Goal: Contribute content

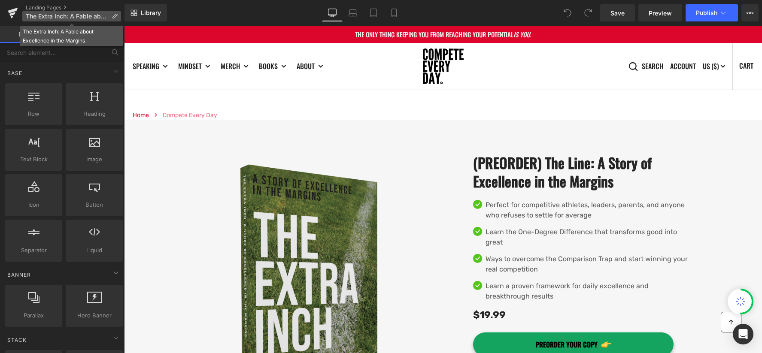
click at [51, 12] on p "The Extra Inch: A Fable about Excellence in the Margins" at bounding box center [71, 16] width 99 height 10
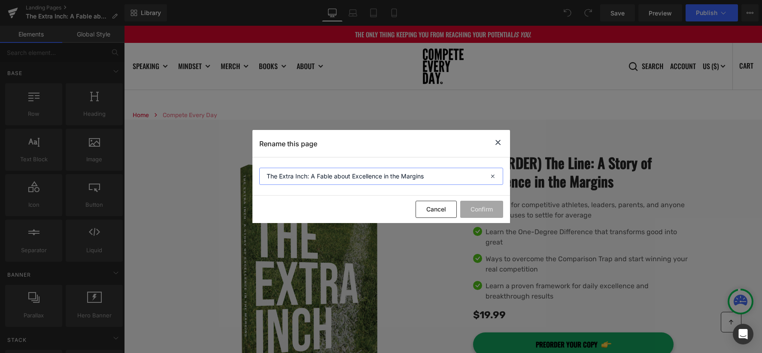
click at [279, 173] on input "The Extra Inch: A Fable about Excellence in the Margins" at bounding box center [381, 176] width 244 height 17
drag, startPoint x: 279, startPoint y: 173, endPoint x: 283, endPoint y: 175, distance: 4.5
click at [279, 173] on input "The Extra Inch: A Fable about Excellence in the Margins" at bounding box center [381, 176] width 244 height 17
click at [301, 178] on input "The Extra Inch: A Fable about Excellence in the Margins" at bounding box center [381, 176] width 244 height 17
click at [312, 177] on input "The Line: A Fable about Excellence in the Margins" at bounding box center [381, 176] width 244 height 17
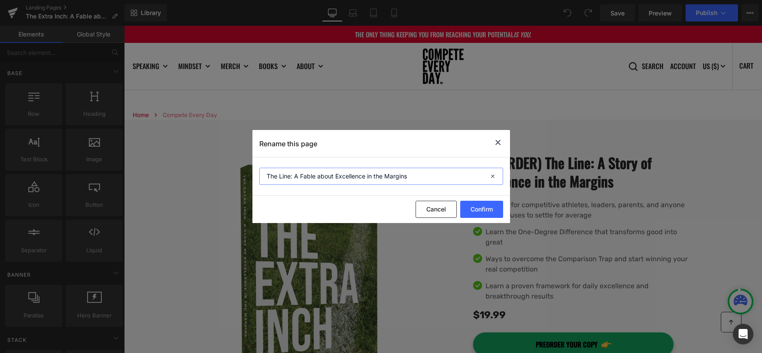
click at [312, 177] on input "The Line: A Fable about Excellence in the Margins" at bounding box center [381, 176] width 244 height 17
type input "The Line: A Story about Excellence in the Margins"
click at [495, 206] on button "Confirm" at bounding box center [481, 209] width 43 height 17
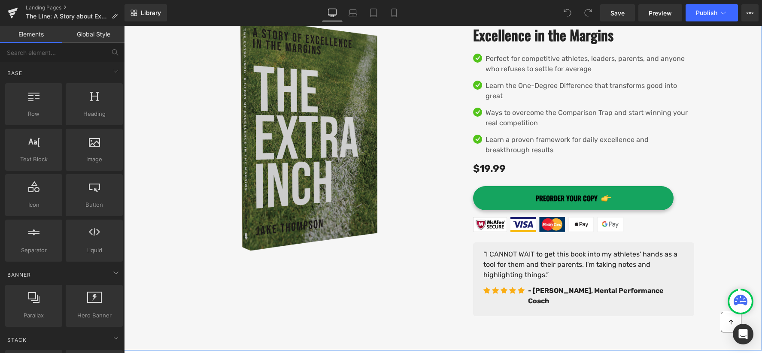
scroll to position [155, 0]
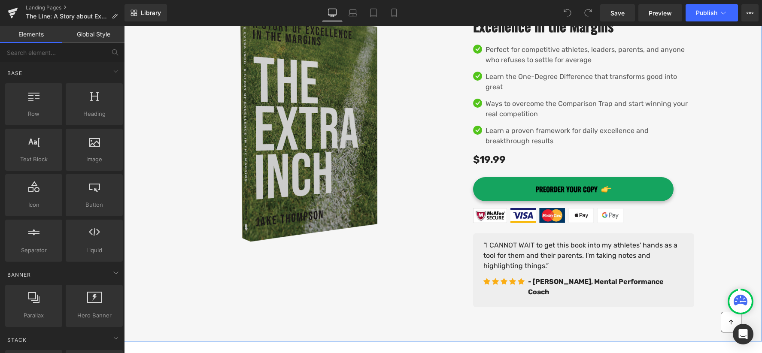
click at [335, 176] on img at bounding box center [317, 124] width 251 height 251
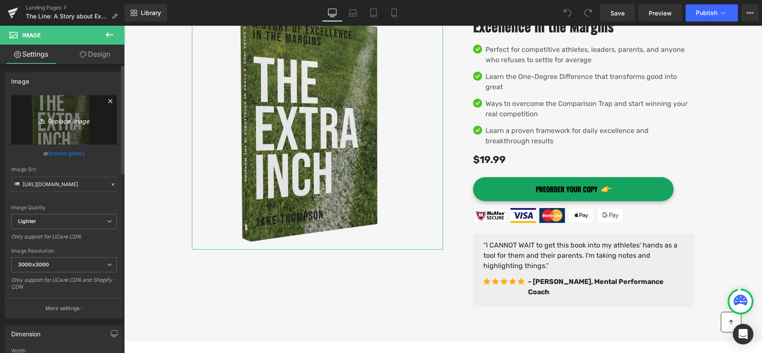
click at [67, 125] on icon "Replace Image" at bounding box center [64, 120] width 69 height 11
type input "C:\fakepath\The Line Front copy.png"
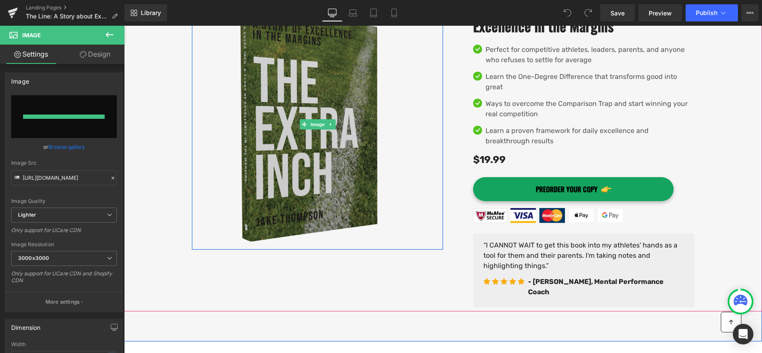
type input "https://ucarecdn.com/959a1bb7-472e-4ccc-872b-8338e2543b3c/-/format/auto/-/previ…"
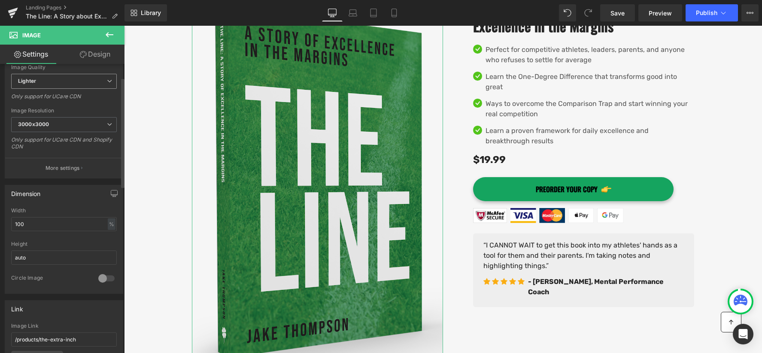
scroll to position [188, 0]
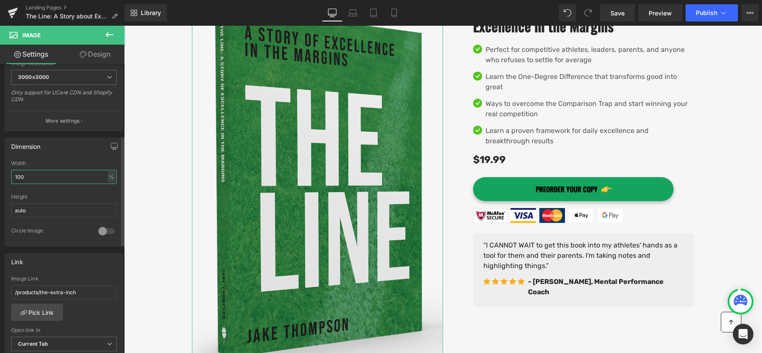
drag, startPoint x: 23, startPoint y: 174, endPoint x: 8, endPoint y: 176, distance: 15.1
click at [8, 176] on div "100% Width 100 % % px auto Height auto 0 Circle Image" at bounding box center [64, 204] width 118 height 86
type input "80"
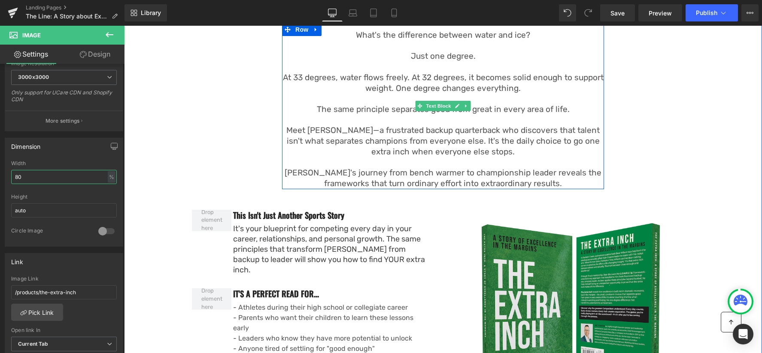
scroll to position [607, 0]
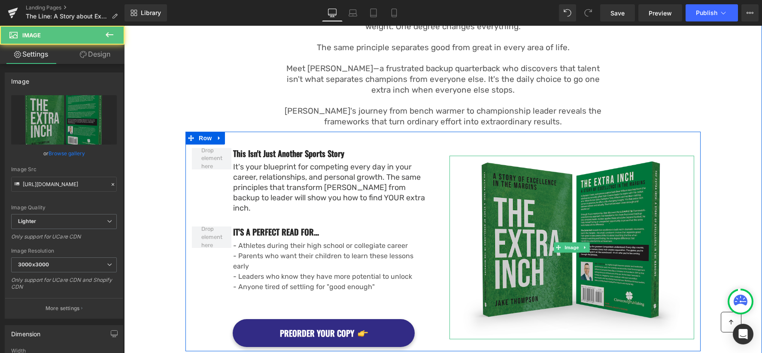
click at [583, 205] on img at bounding box center [571, 248] width 245 height 184
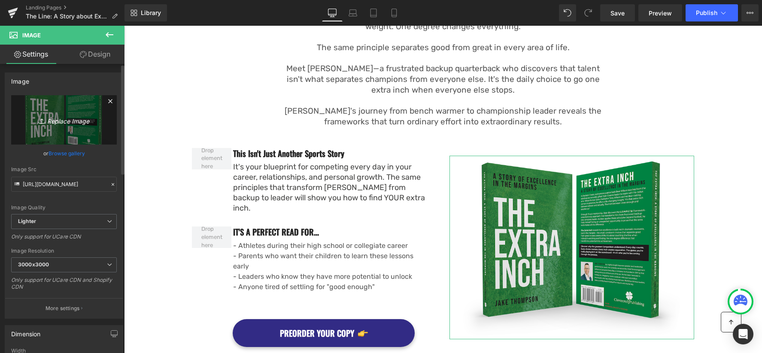
click at [67, 118] on icon "Replace Image" at bounding box center [64, 120] width 69 height 11
type input "C:\fakepath\The Line_Full FB copy.png"
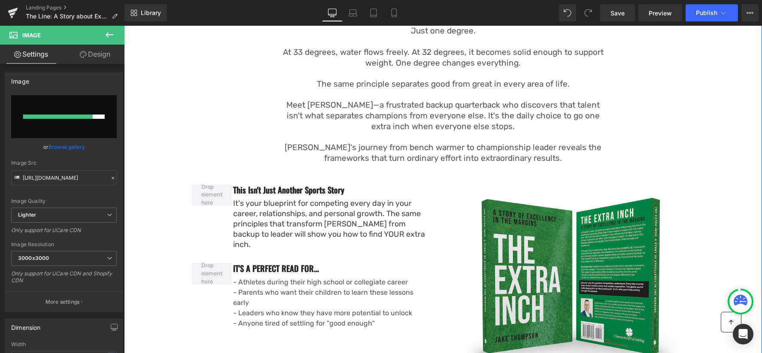
scroll to position [567, 0]
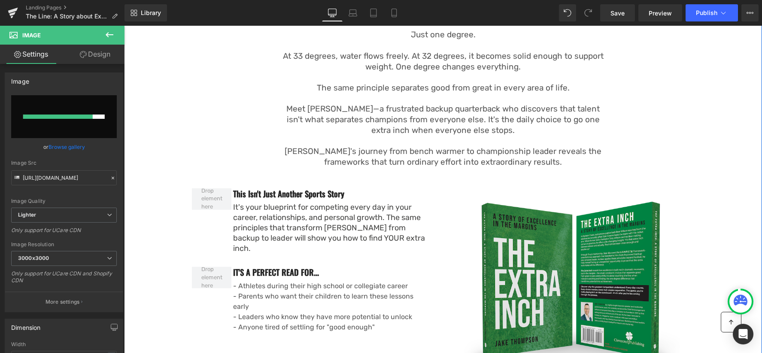
click at [383, 109] on p "Meet [PERSON_NAME]—a frustrated backup quarterback who discovers that talent is…" at bounding box center [443, 120] width 322 height 32
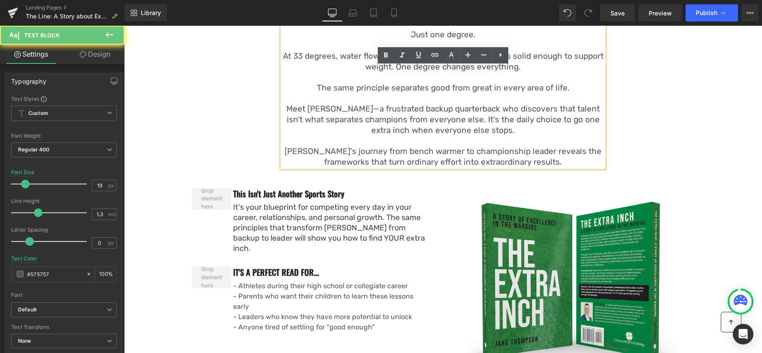
click at [409, 104] on p "Meet [PERSON_NAME]—a frustrated backup quarterback who discovers that talent is…" at bounding box center [443, 120] width 322 height 32
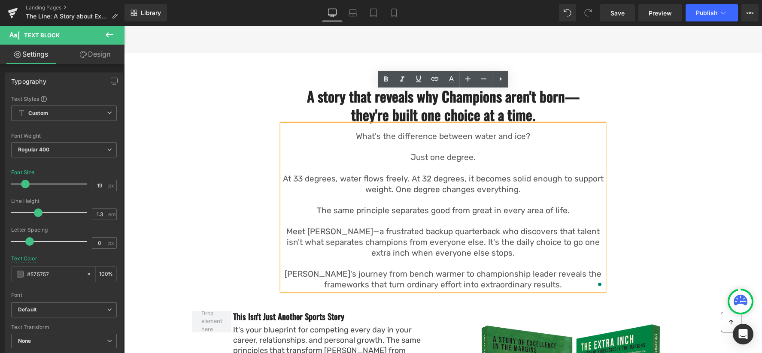
scroll to position [443, 0]
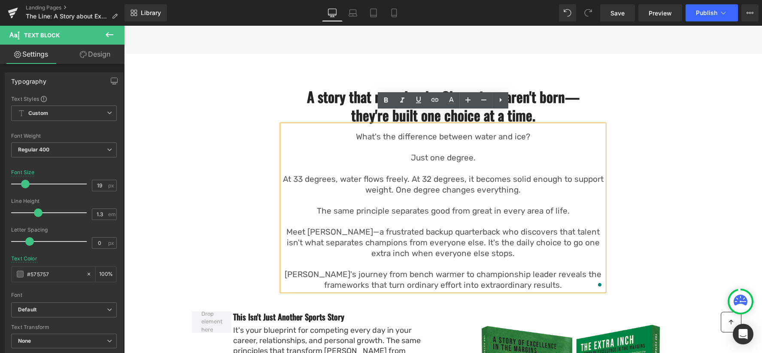
click at [352, 92] on h2 "A story that reveals why Champions aren't born—they're built one choice at a ti…" at bounding box center [443, 106] width 301 height 37
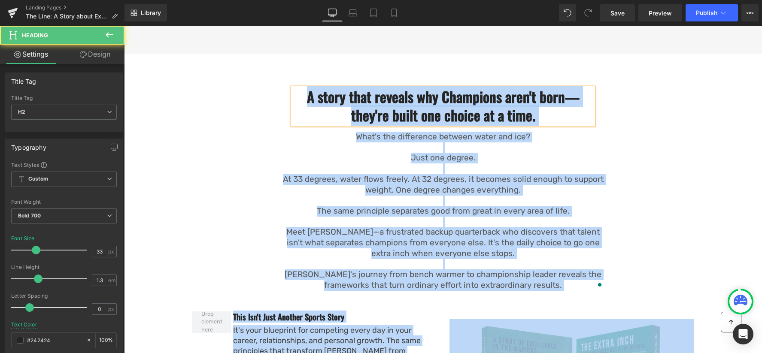
click at [361, 90] on h2 "A story that reveals why Champions aren't born—they're built one choice at a ti…" at bounding box center [443, 106] width 301 height 37
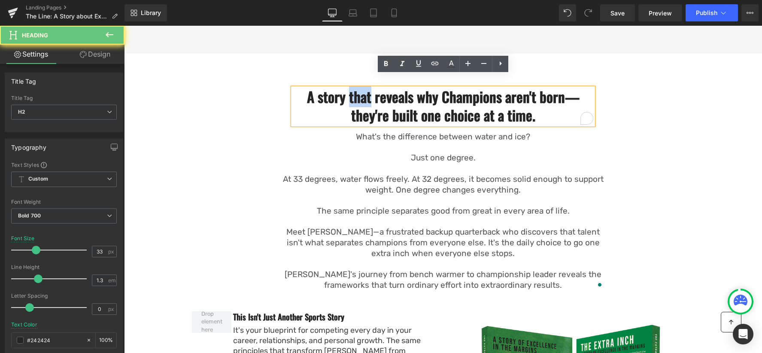
click at [361, 90] on h2 "A story that reveals why Champions aren't born—they're built one choice at a ti…" at bounding box center [443, 106] width 301 height 37
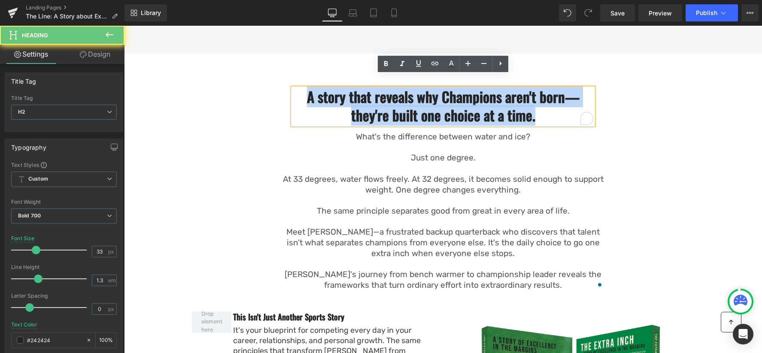
click at [361, 90] on h2 "A story that reveals why Champions aren't born—they're built one choice at a ti…" at bounding box center [443, 106] width 301 height 37
copy h2 "A story that reveals why Champions aren't born—they're built one choice at a ti…"
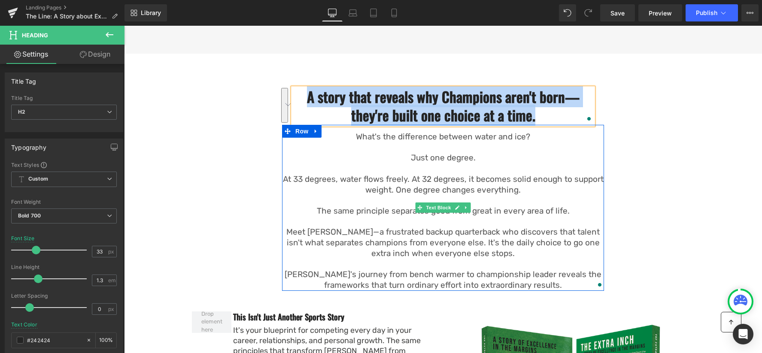
click at [464, 178] on p "At 33 degrees, water flows freely. At 32 degrees, it becomes solid enough to su…" at bounding box center [443, 184] width 322 height 21
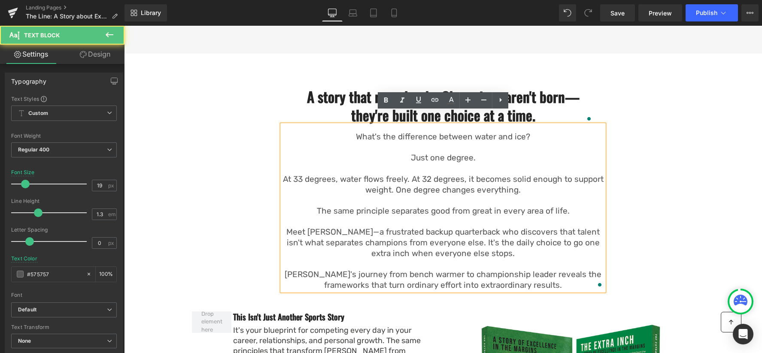
click at [471, 177] on p "At 33 degrees, water flows freely. At 32 degrees, it becomes solid enough to su…" at bounding box center [443, 184] width 322 height 21
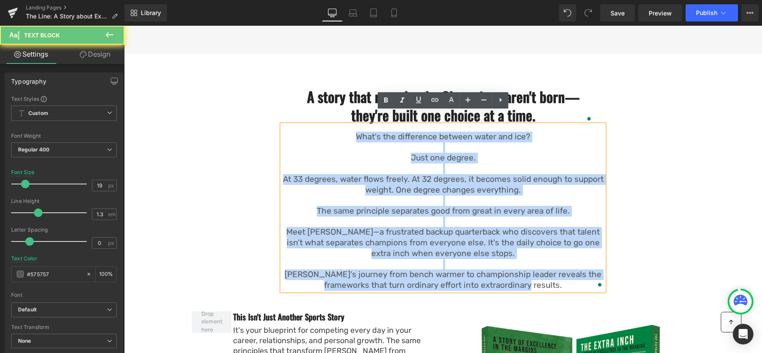
copy div "What's the difference between water and ice? Just one degree. At 33 degrees, wa…"
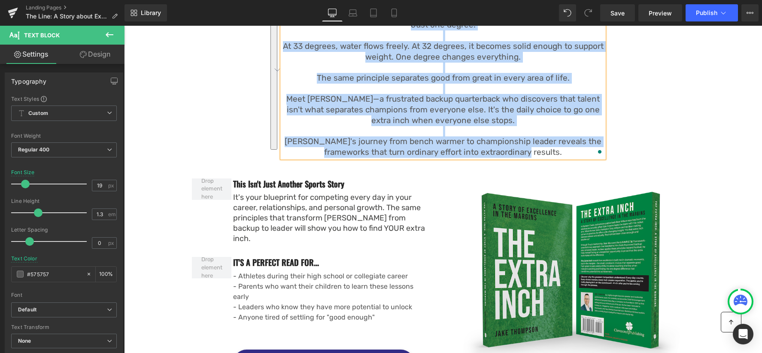
scroll to position [598, 0]
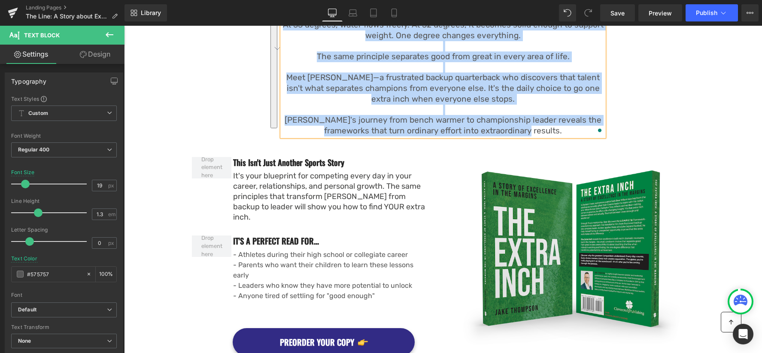
click at [291, 180] on div "It's your blueprint for competing every day in your career, relationships, and …" at bounding box center [331, 197] width 197 height 52
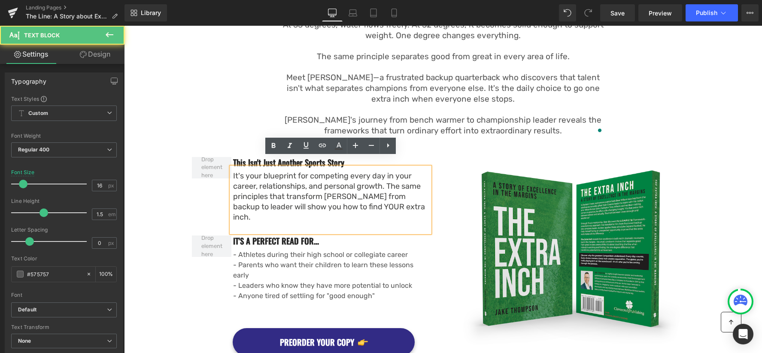
click at [299, 180] on div "It's your blueprint for competing every day in your career, relationships, and …" at bounding box center [331, 197] width 197 height 52
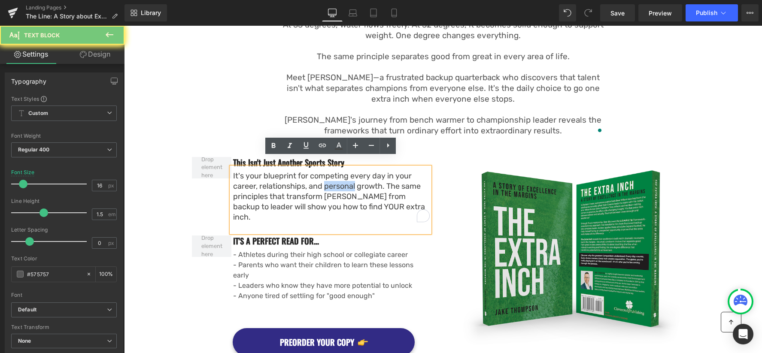
click at [299, 180] on div "It's your blueprint for competing every day in your career, relationships, and …" at bounding box center [331, 197] width 197 height 52
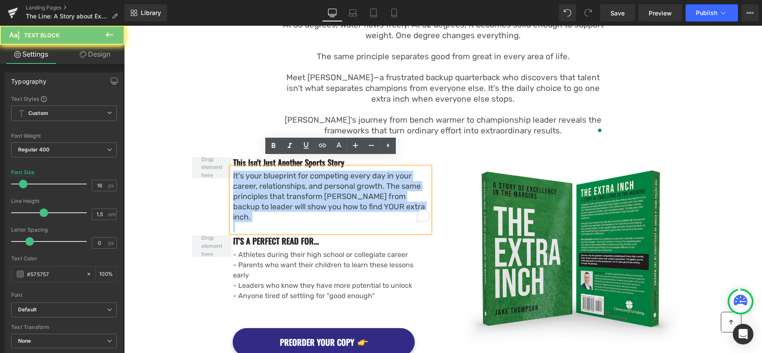
click at [299, 179] on div "It's your blueprint for competing every day in your career, relationships, and …" at bounding box center [331, 197] width 197 height 52
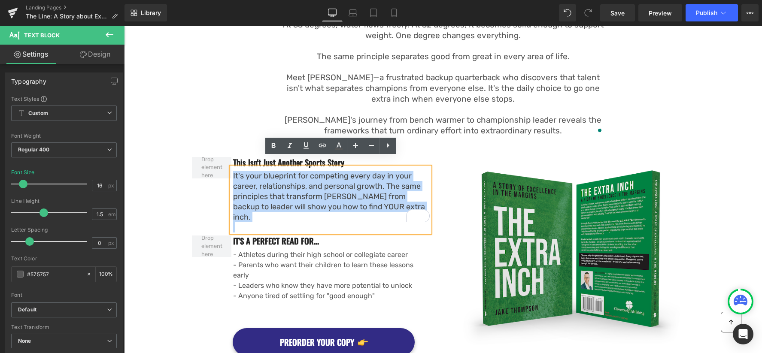
copy div "It's your blueprint for competing every day in your career, relationships, and …"
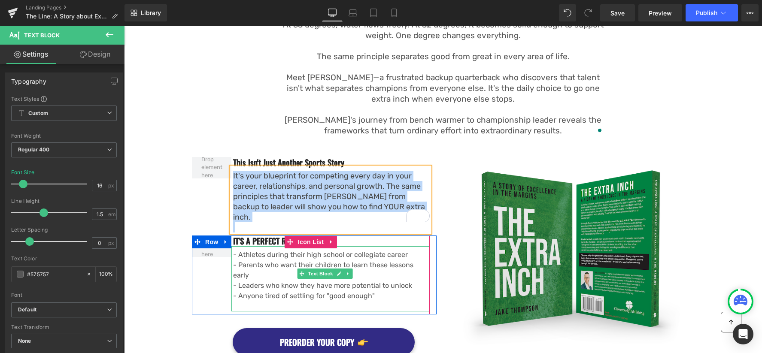
click at [297, 260] on p "- Parents who want their children to learn these lessons early" at bounding box center [331, 270] width 197 height 21
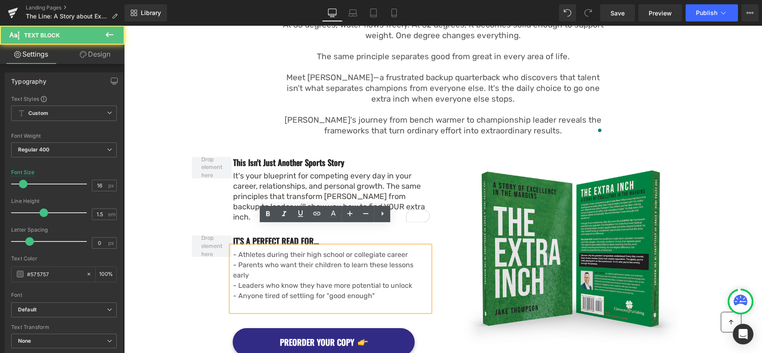
click at [298, 260] on p "- Parents who want their children to learn these lessons early" at bounding box center [331, 270] width 197 height 21
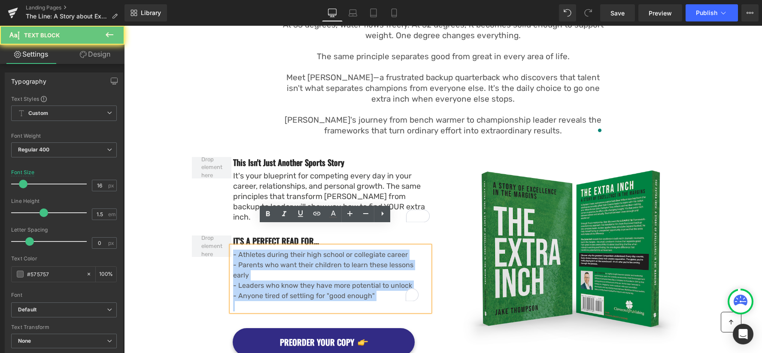
copy div "- Athletes during their high school or collegiate career - Parents who want the…"
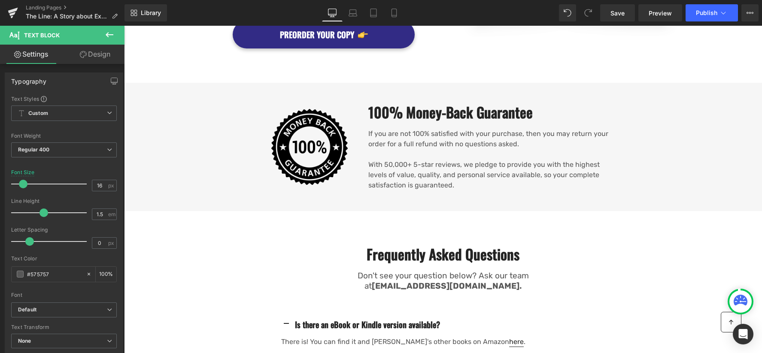
scroll to position [920, 0]
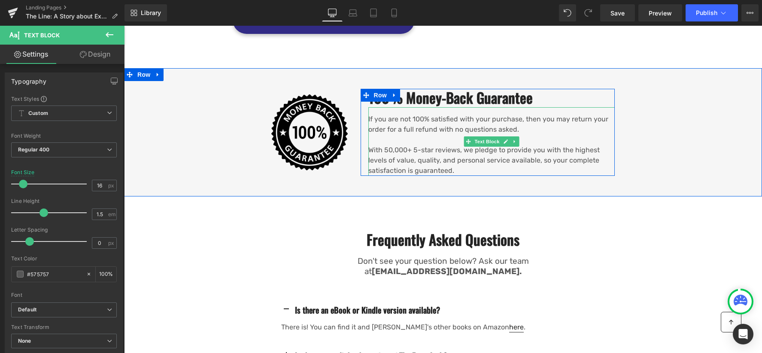
click at [469, 114] on p "If you are not 100% satisfied with your purchase, then you may return your orde…" at bounding box center [491, 124] width 247 height 21
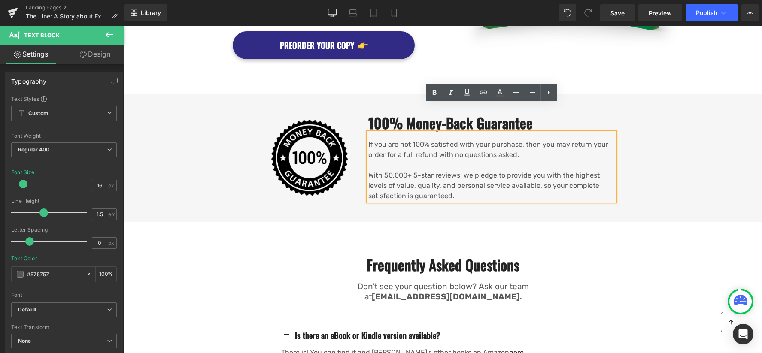
scroll to position [905, 0]
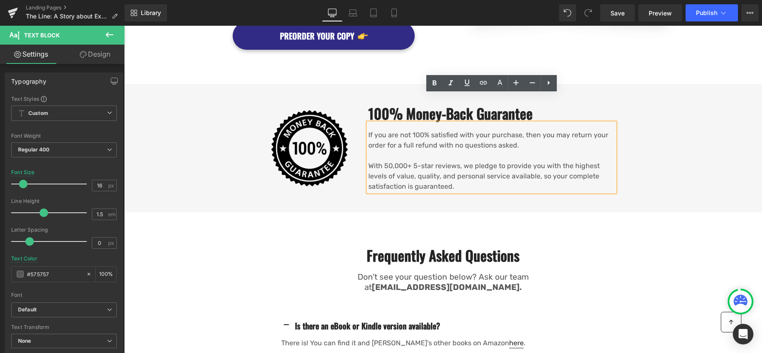
click at [201, 100] on div "Image 100% Money-Back Guarantee Heading If you are not 100% satisfied with your…" at bounding box center [443, 148] width 638 height 96
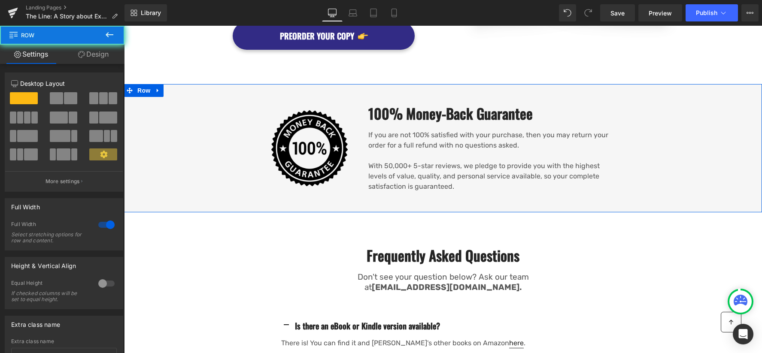
click at [170, 84] on div "Image 100% Money-Back Guarantee Heading If you are not 100% satisfied with your…" at bounding box center [443, 148] width 638 height 128
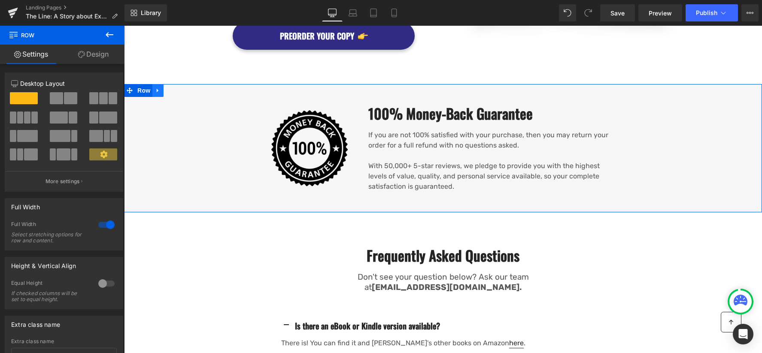
click at [158, 87] on icon at bounding box center [158, 90] width 6 height 6
click at [184, 84] on link at bounding box center [180, 90] width 11 height 13
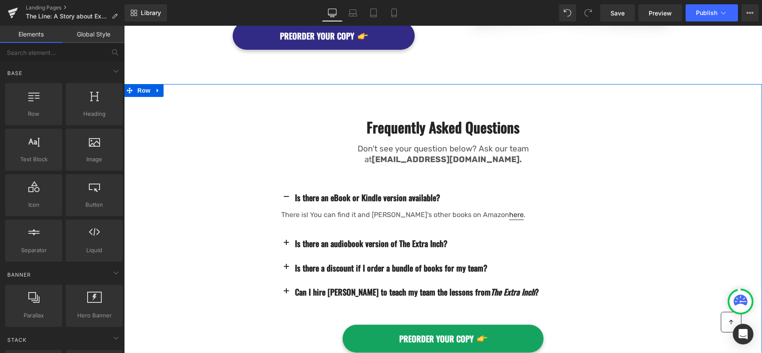
click at [177, 84] on div "Frequently Asked Questions Heading Don't see your question below? Ask our team …" at bounding box center [443, 233] width 638 height 299
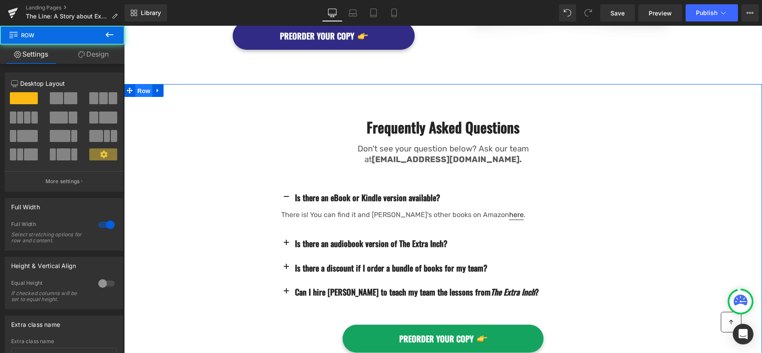
click at [142, 85] on span "Row" at bounding box center [143, 91] width 17 height 13
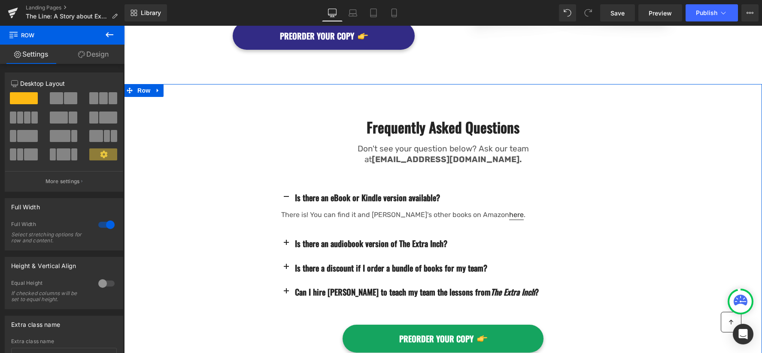
drag, startPoint x: 88, startPoint y: 50, endPoint x: 48, endPoint y: 91, distance: 58.0
click at [88, 50] on link "Design" at bounding box center [93, 54] width 62 height 19
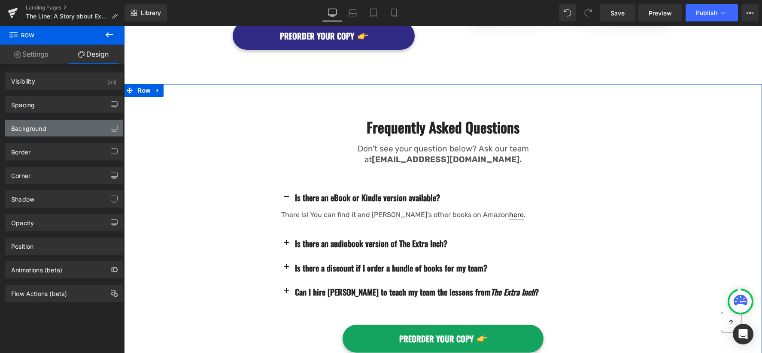
click at [52, 131] on div "Background" at bounding box center [64, 128] width 118 height 16
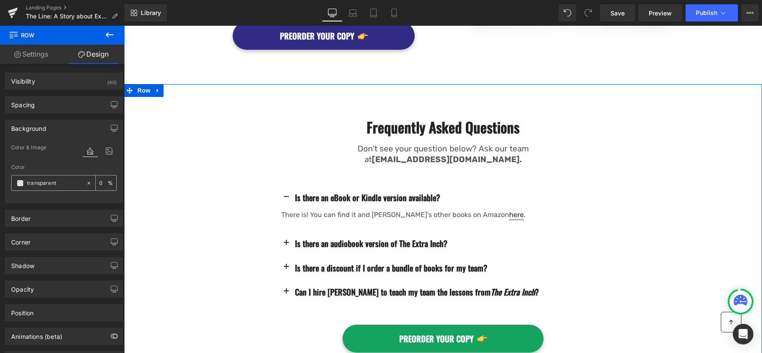
click at [40, 181] on input "transparent" at bounding box center [54, 183] width 55 height 9
click at [48, 185] on input "transparent" at bounding box center [54, 183] width 55 height 9
click at [87, 185] on icon at bounding box center [89, 183] width 6 height 6
click at [23, 183] on div "none" at bounding box center [49, 183] width 74 height 15
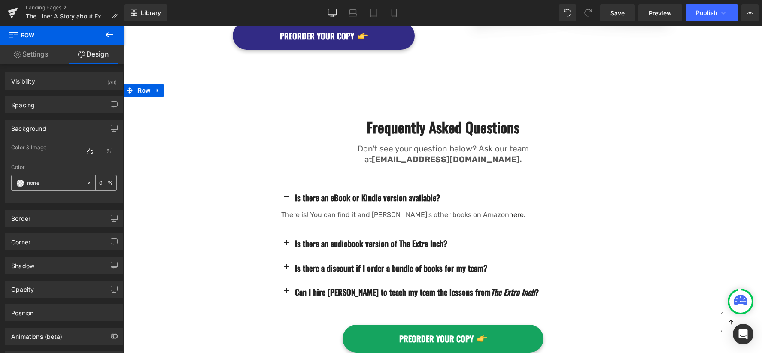
click at [21, 184] on span at bounding box center [20, 183] width 7 height 7
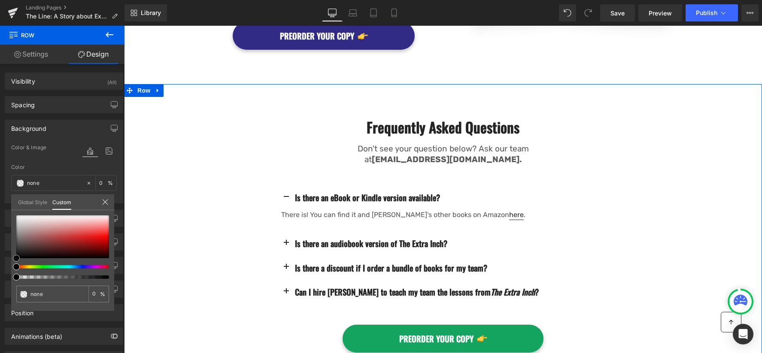
type input "#ededed"
type input "100"
type input "#ededed"
type input "100"
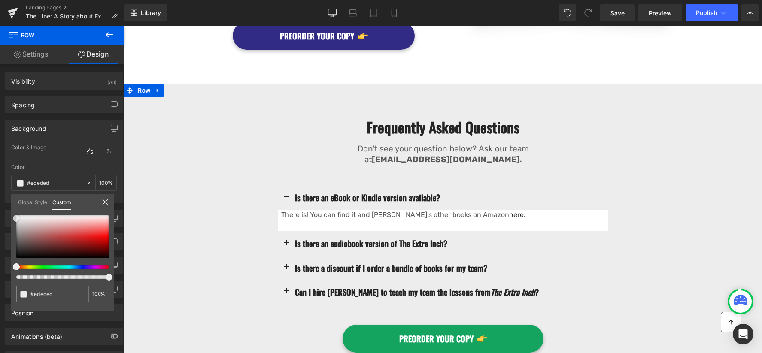
type input "#efefef"
type input "#edecec"
type input "#ebe9e9"
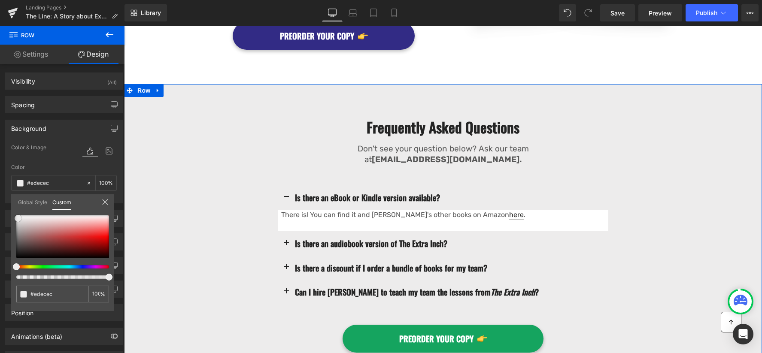
type input "#ebe9e9"
type input "#ebeaea"
click at [18, 219] on div at bounding box center [62, 237] width 93 height 43
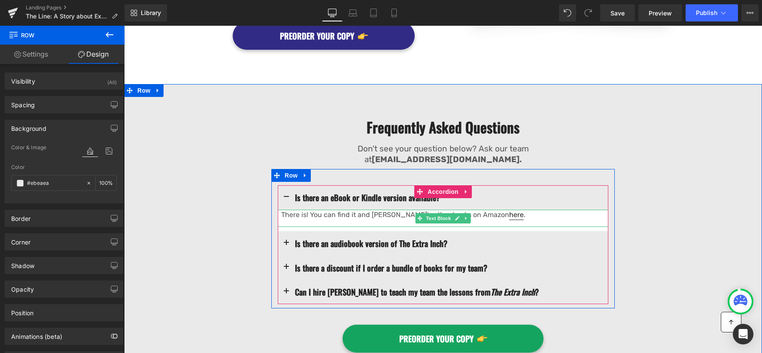
click at [330, 210] on p "There is! You can find it and Jake's other books on Amazon here ." at bounding box center [444, 215] width 327 height 10
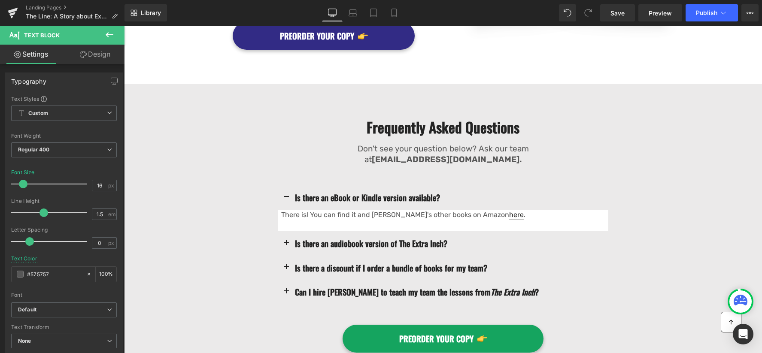
click at [99, 58] on link "Design" at bounding box center [95, 54] width 62 height 19
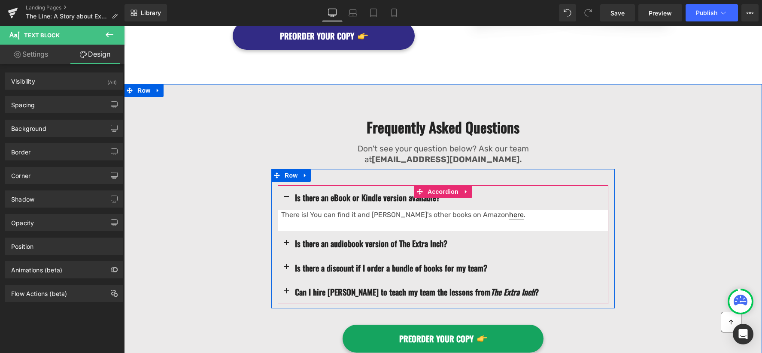
click at [288, 231] on button "button" at bounding box center [286, 243] width 17 height 24
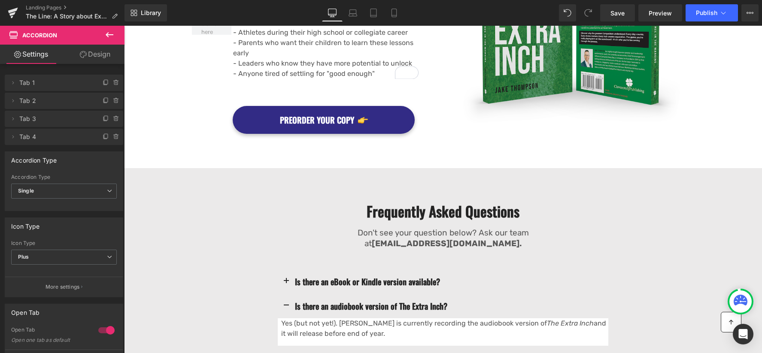
scroll to position [938, 0]
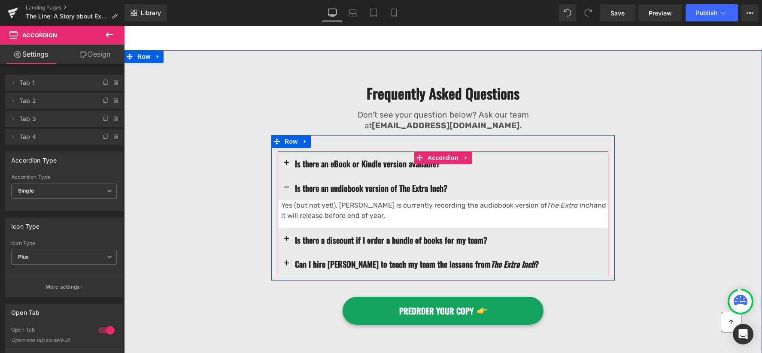
click at [287, 152] on button "button" at bounding box center [286, 164] width 17 height 24
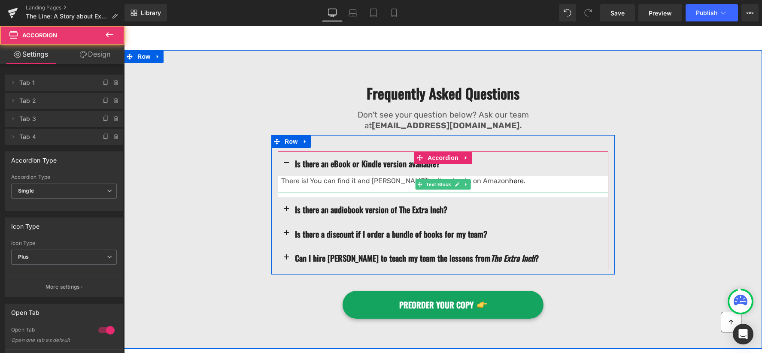
click at [325, 176] on p "There is! You can find it and Jake's other books on Amazon here ." at bounding box center [444, 181] width 327 height 10
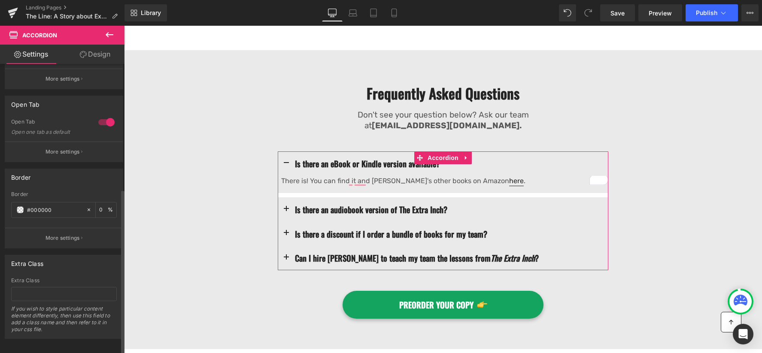
scroll to position [219, 0]
click at [47, 202] on input "#000000" at bounding box center [54, 206] width 55 height 9
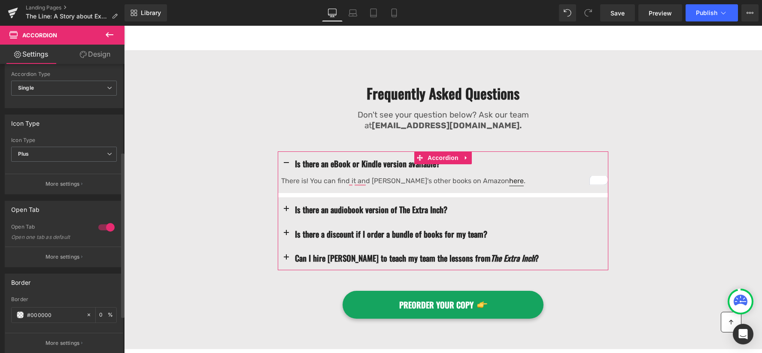
scroll to position [0, 0]
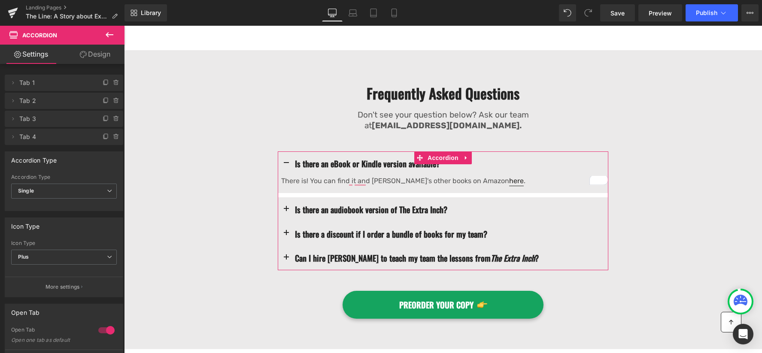
click at [95, 50] on link "Design" at bounding box center [95, 54] width 62 height 19
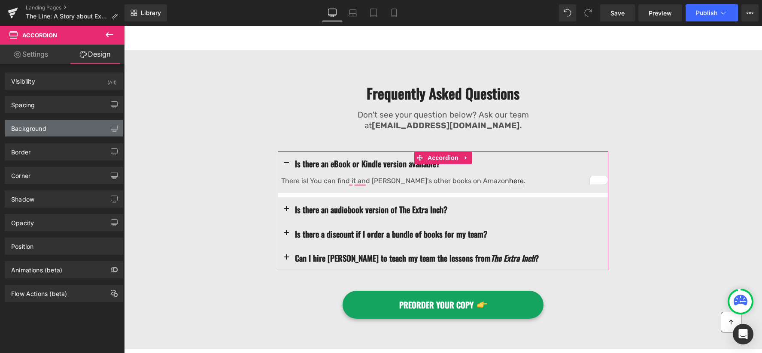
type input "#ebeaea"
type input "100"
click at [39, 131] on div "Background" at bounding box center [28, 126] width 35 height 12
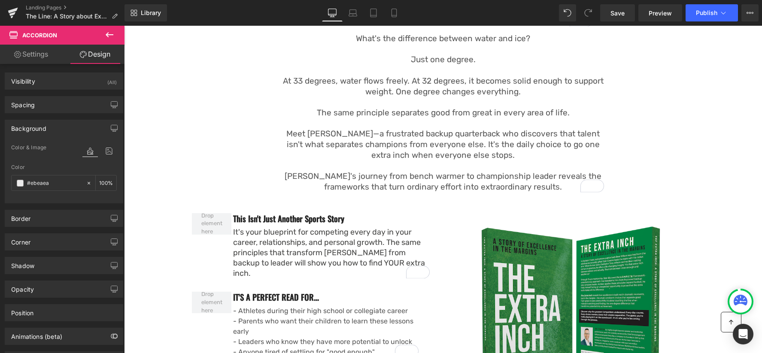
scroll to position [549, 0]
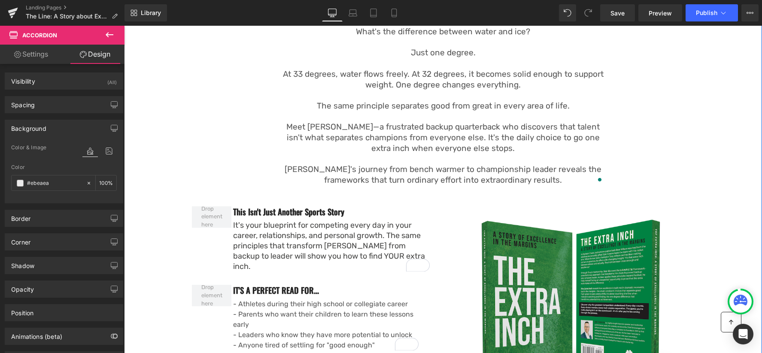
click at [281, 299] on p "- Athletes during their high school or collegiate career" at bounding box center [331, 304] width 197 height 10
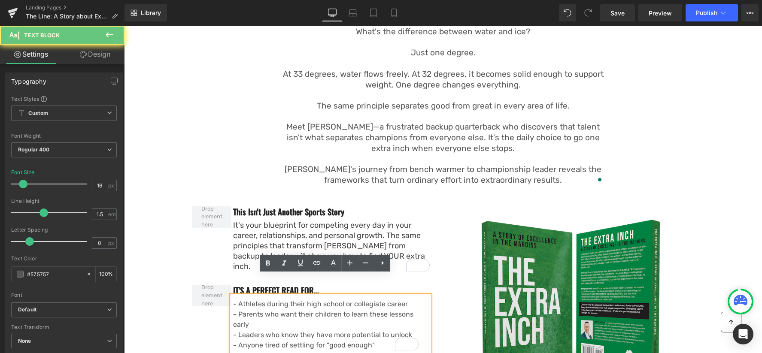
click at [267, 299] on p "- Athletes during their high school or collegiate career" at bounding box center [331, 304] width 197 height 10
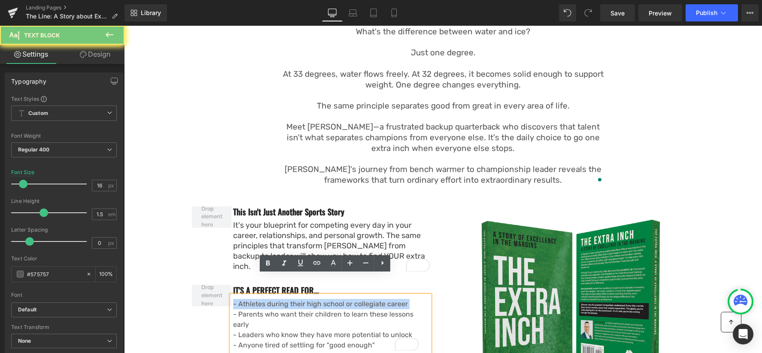
click at [267, 299] on p "- Athletes during their high school or collegiate career" at bounding box center [331, 304] width 197 height 10
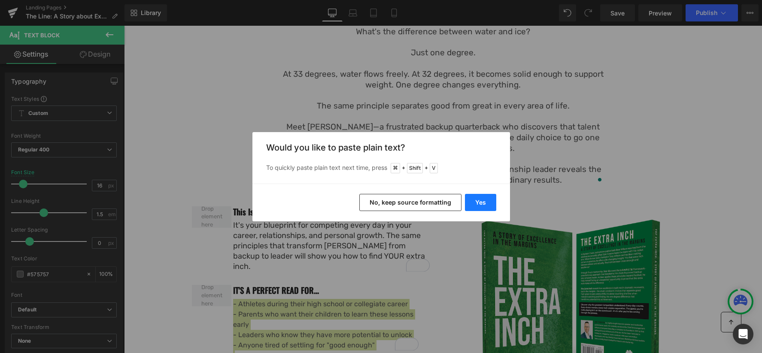
drag, startPoint x: 478, startPoint y: 202, endPoint x: 354, endPoint y: 176, distance: 127.1
click at [478, 202] on button "Yes" at bounding box center [480, 202] width 31 height 17
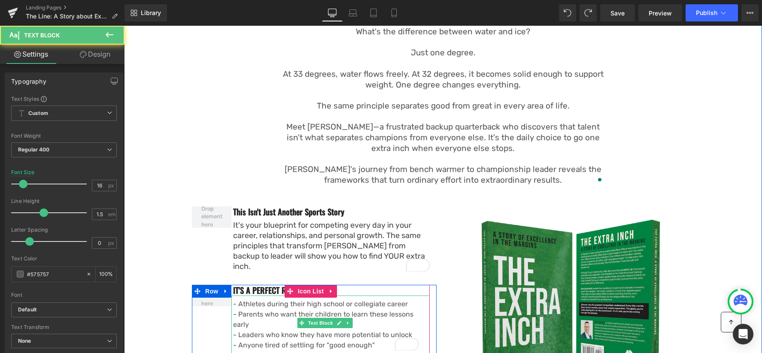
click at [272, 299] on p "- Athletes during their high school or collegiate career" at bounding box center [331, 304] width 197 height 10
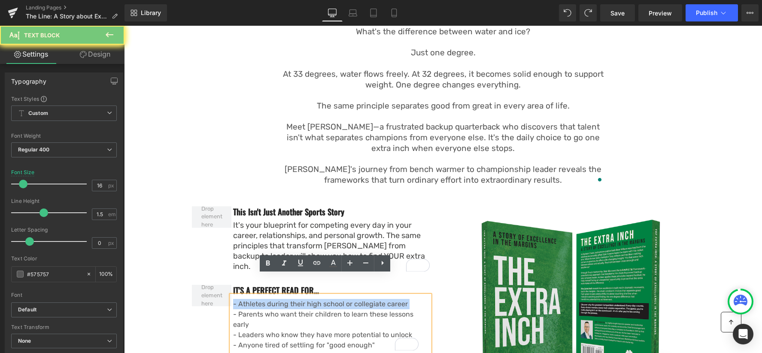
click at [272, 299] on p "- Athletes during their high school or collegiate career" at bounding box center [331, 304] width 197 height 10
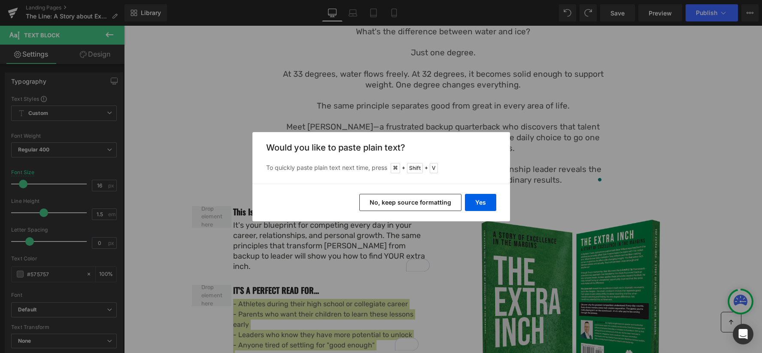
click at [405, 206] on button "No, keep source formatting" at bounding box center [410, 202] width 102 height 17
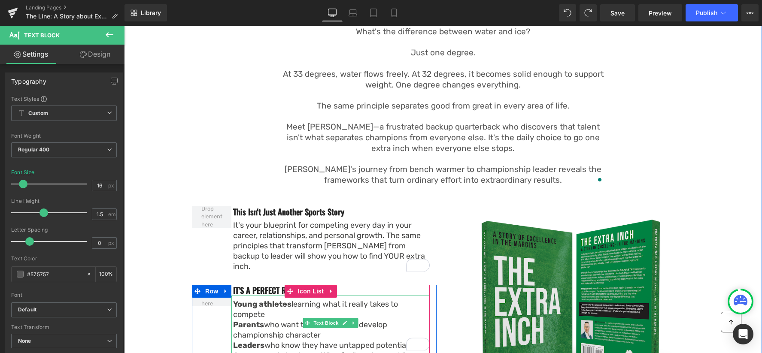
click at [261, 300] on strong "Young athletes" at bounding box center [262, 304] width 58 height 9
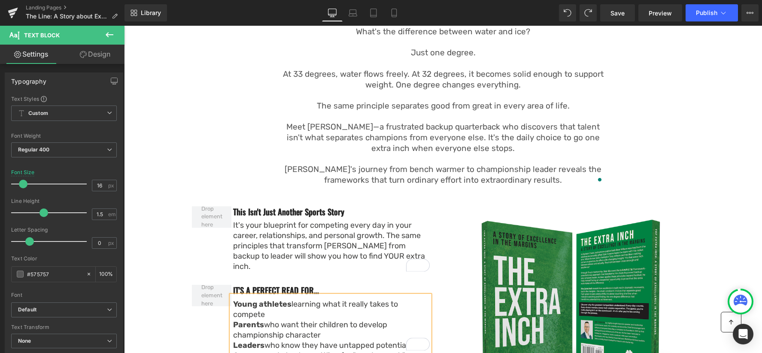
click at [233, 300] on strong "Young athletes" at bounding box center [262, 304] width 58 height 9
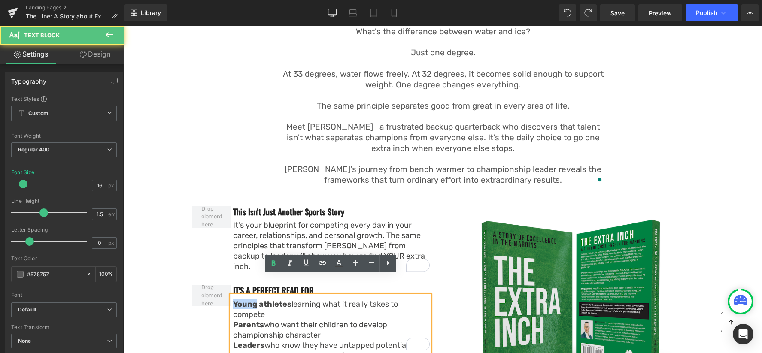
click at [233, 300] on strong "Young athletes" at bounding box center [262, 304] width 58 height 9
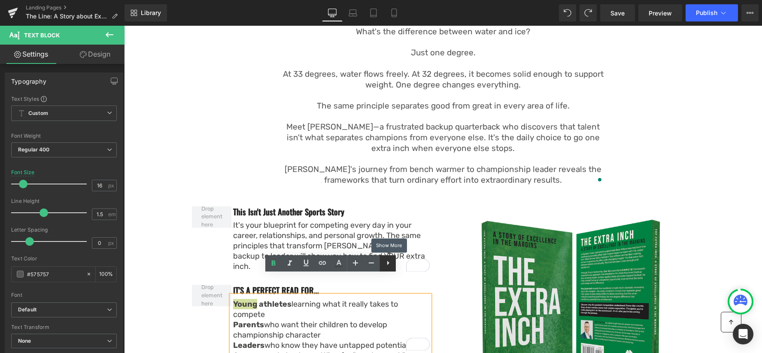
click at [391, 266] on icon at bounding box center [388, 263] width 10 height 10
click at [386, 266] on icon at bounding box center [388, 263] width 10 height 10
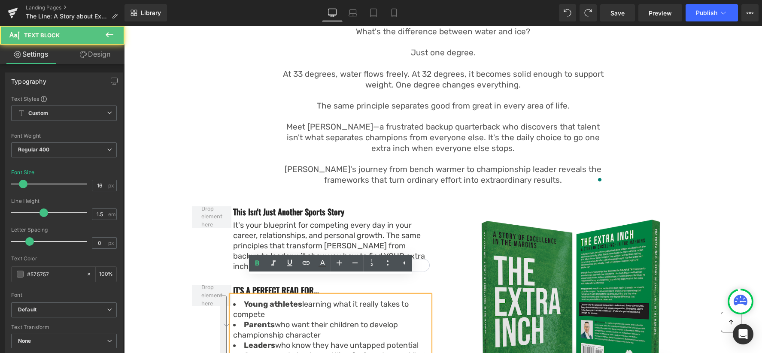
drag, startPoint x: 245, startPoint y: 298, endPoint x: 252, endPoint y: 297, distance: 6.6
click at [245, 320] on strong "Parents" at bounding box center [259, 324] width 31 height 9
click at [332, 299] on li "Young athletes learning what it really takes to compete" at bounding box center [331, 309] width 197 height 21
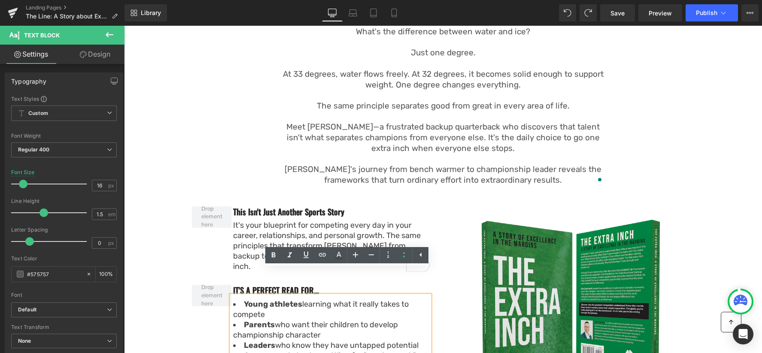
click at [176, 281] on div "A story that reveals why Champions aren't born—they're built one choice at a ti…" at bounding box center [443, 190] width 638 height 440
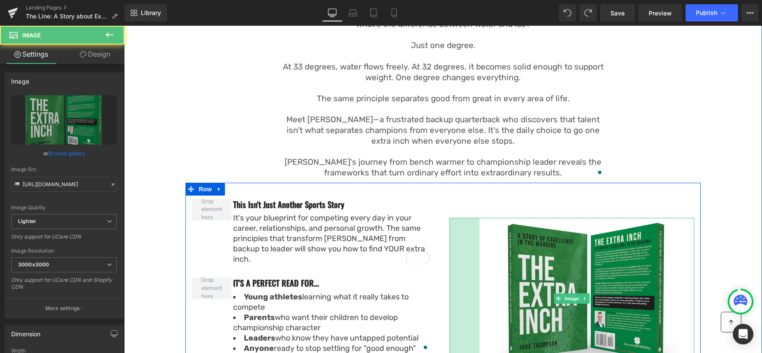
drag, startPoint x: 450, startPoint y: 233, endPoint x: 415, endPoint y: 228, distance: 35.1
click at [480, 232] on div "Image 70px" at bounding box center [571, 298] width 245 height 161
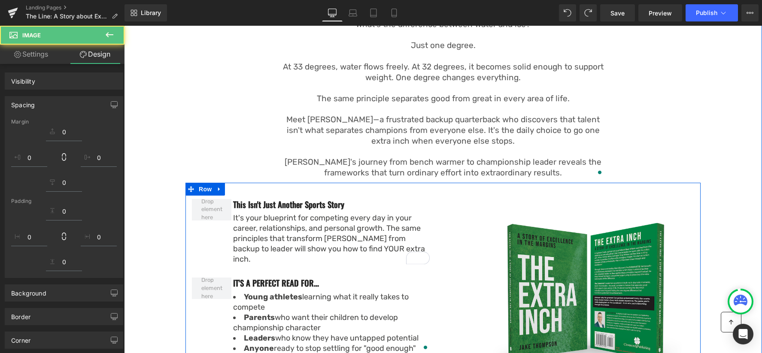
click at [399, 216] on div "It's your blueprint for competing every day in your career, relationships, and …" at bounding box center [331, 239] width 197 height 52
click at [420, 216] on div "It's your blueprint for competing every day in your career, relationships, and …" at bounding box center [331, 239] width 197 height 52
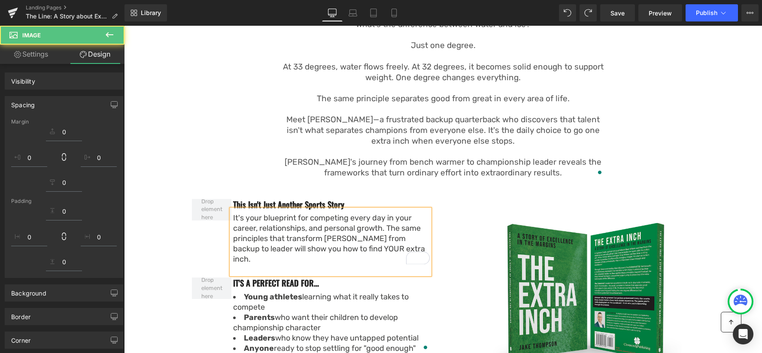
drag, startPoint x: 429, startPoint y: 213, endPoint x: 408, endPoint y: 205, distance: 22.3
click at [429, 213] on div "It's your blueprint for competing every day in your career, relationships, and …" at bounding box center [331, 239] width 197 height 52
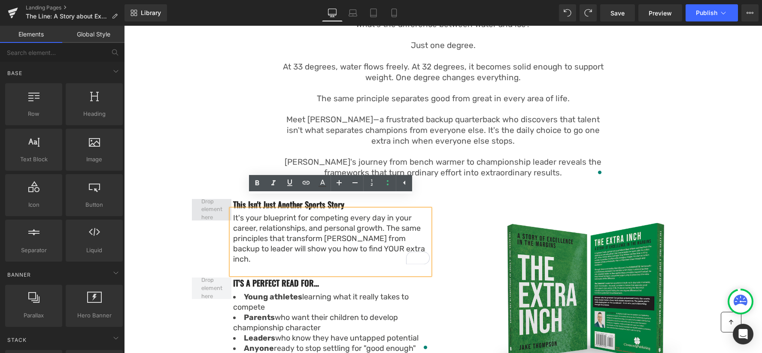
click at [220, 200] on span at bounding box center [211, 209] width 27 height 29
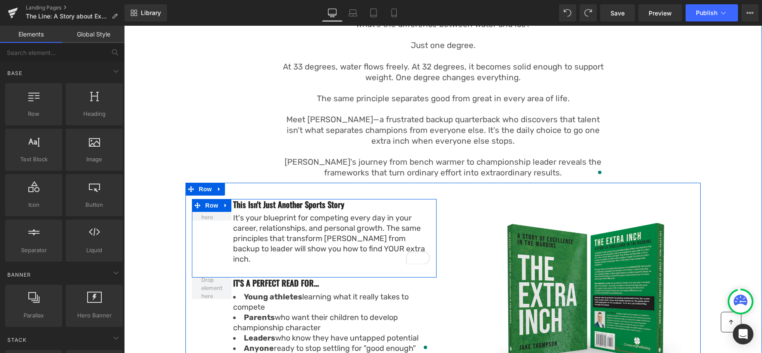
drag, startPoint x: 212, startPoint y: 193, endPoint x: 399, endPoint y: 190, distance: 187.2
click at [212, 199] on span "Row" at bounding box center [211, 205] width 17 height 13
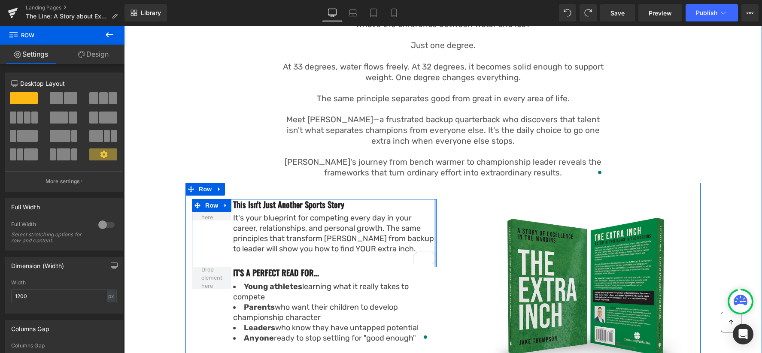
drag, startPoint x: 436, startPoint y: 193, endPoint x: 480, endPoint y: 195, distance: 44.7
click at [480, 195] on div "This Isn't Just Another Sports Story Heading It's your blueprint for competing …" at bounding box center [442, 288] width 515 height 210
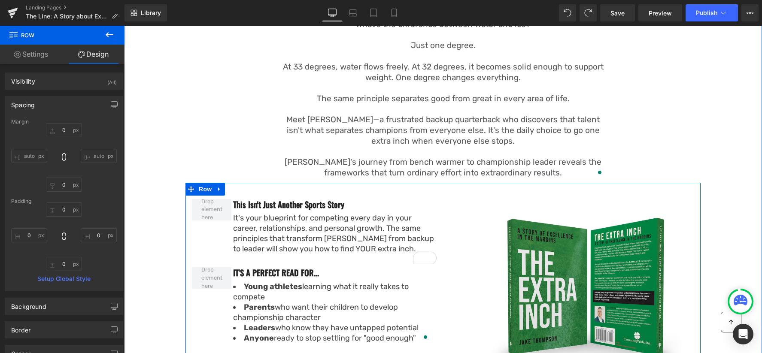
click at [327, 183] on div "This Isn't Just Another Sports Story Heading It's your blueprint for competing …" at bounding box center [442, 288] width 515 height 210
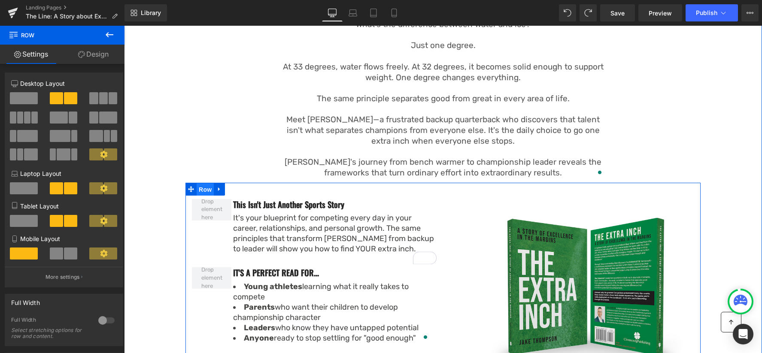
click at [204, 183] on span "Row" at bounding box center [205, 189] width 17 height 13
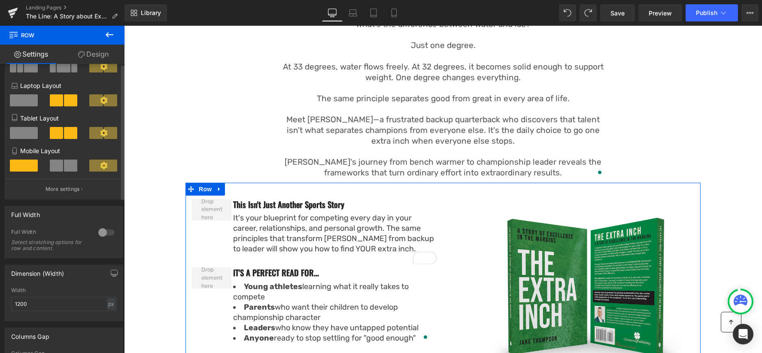
scroll to position [0, 0]
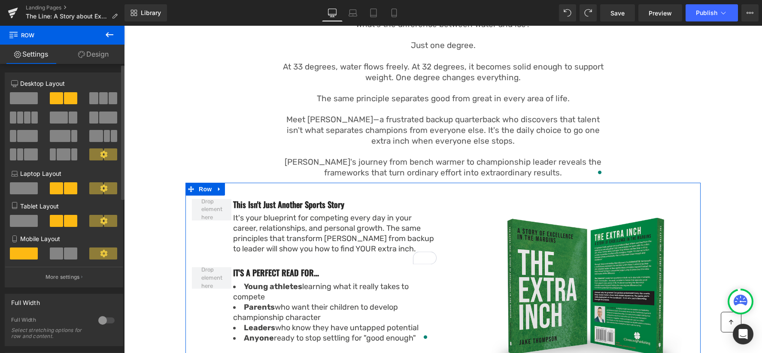
click at [61, 119] on span at bounding box center [59, 118] width 18 height 12
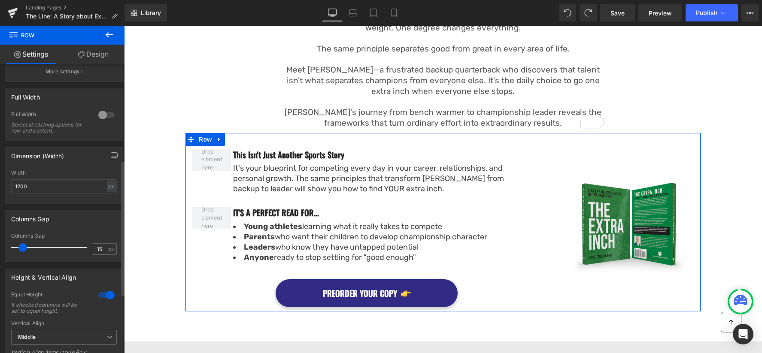
scroll to position [208, 0]
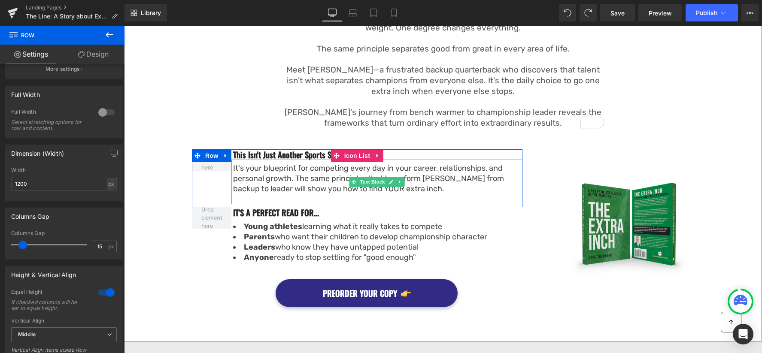
click at [496, 166] on div "It's your blueprint for competing every day in your career, relationships, and …" at bounding box center [377, 178] width 289 height 31
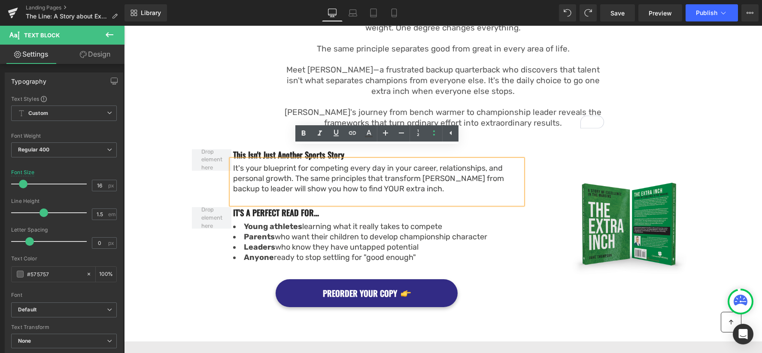
click at [515, 149] on h3 "This Isn't Just Another Sports Story" at bounding box center [377, 154] width 289 height 11
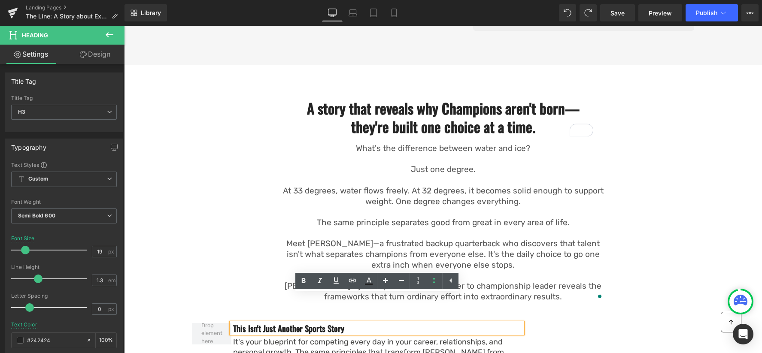
scroll to position [419, 0]
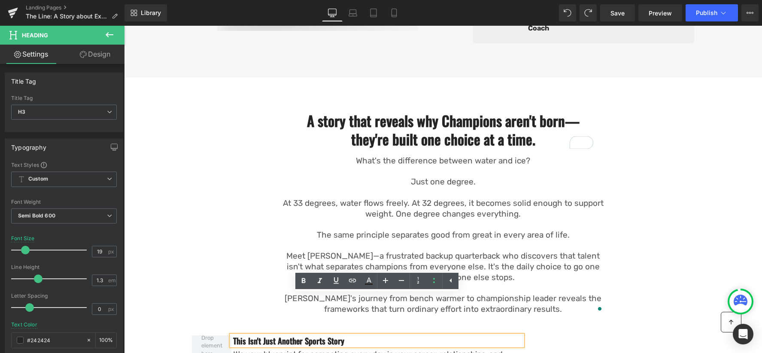
click at [402, 156] on p "What's the difference between water and ice?" at bounding box center [443, 161] width 322 height 11
click at [382, 156] on p "What's the difference between water and ice?" at bounding box center [443, 161] width 322 height 11
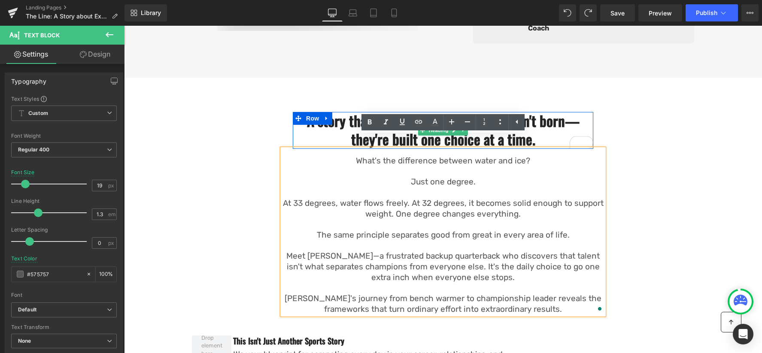
click at [352, 132] on h2 "A story that reveals why Champions aren't born—they're built one choice at a ti…" at bounding box center [443, 130] width 301 height 37
click at [347, 124] on h2 "A story that reveals why Champions aren't born—they're built one choice at a ti…" at bounding box center [443, 130] width 301 height 37
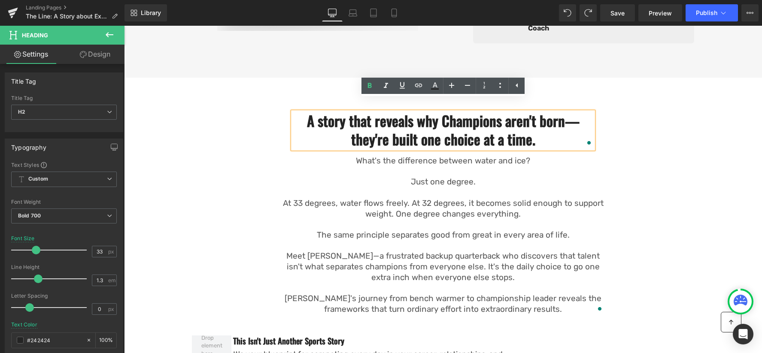
click at [352, 128] on h2 "A story that reveals why Champions aren't born—they're built one choice at a ti…" at bounding box center [443, 130] width 301 height 37
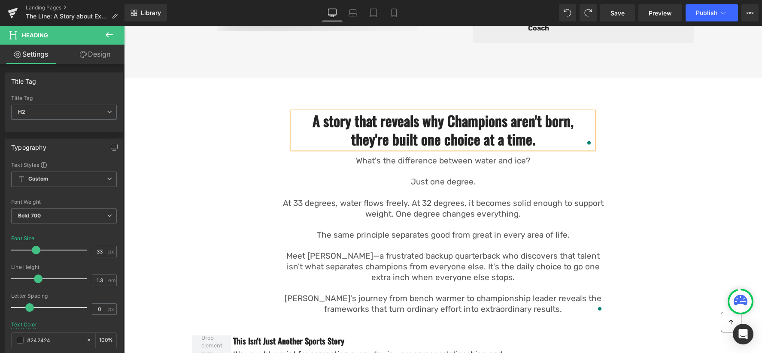
click at [407, 177] on p "Just one degree." at bounding box center [443, 182] width 322 height 11
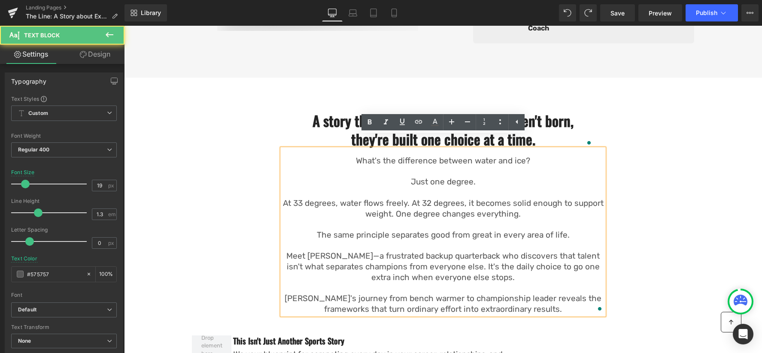
click at [411, 177] on p "Just one degree." at bounding box center [443, 182] width 322 height 11
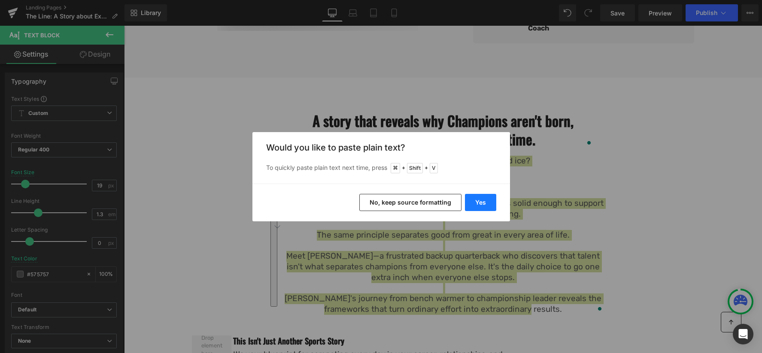
drag, startPoint x: 425, startPoint y: 201, endPoint x: 477, endPoint y: 201, distance: 51.9
click at [477, 201] on div "Yes No, keep source formatting" at bounding box center [381, 203] width 258 height 38
click at [477, 201] on button "Yes" at bounding box center [480, 202] width 31 height 17
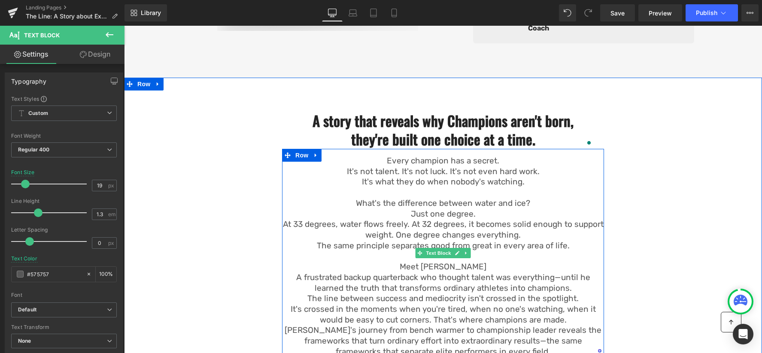
click at [511, 156] on p "Every champion has a secret." at bounding box center [443, 161] width 322 height 11
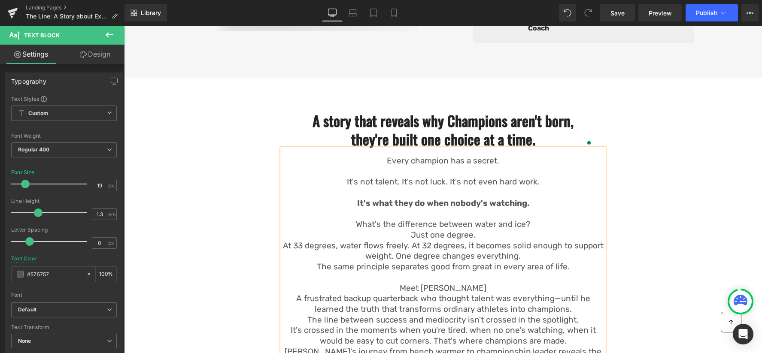
click at [534, 219] on p "What's the difference between water and ice?" at bounding box center [443, 224] width 322 height 11
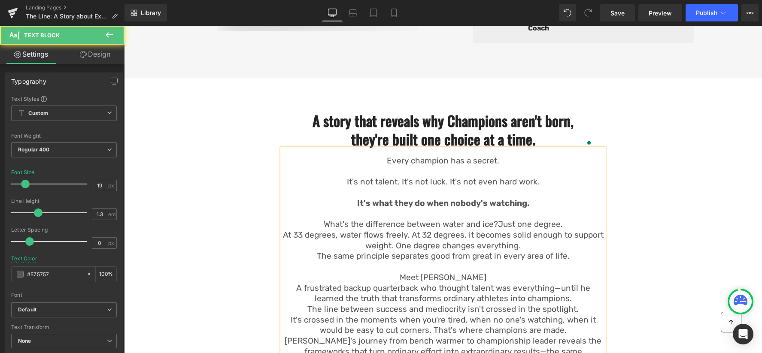
click at [515, 219] on span "Just one degree." at bounding box center [530, 224] width 65 height 10
click at [572, 219] on p "What's the difference between water and ice? Just one degree." at bounding box center [443, 224] width 322 height 11
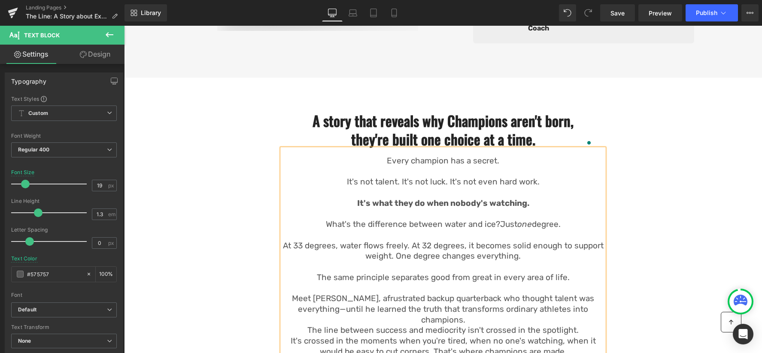
click at [594, 294] on span "frustrated backup quarterback who thought talent was everything—until he learne…" at bounding box center [446, 309] width 296 height 31
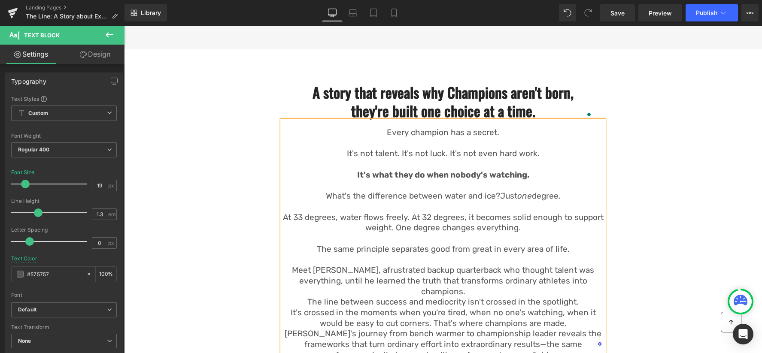
click at [579, 267] on p "Meet [PERSON_NAME], a frustrated backup quarterback who thought talent was ever…" at bounding box center [443, 281] width 322 height 32
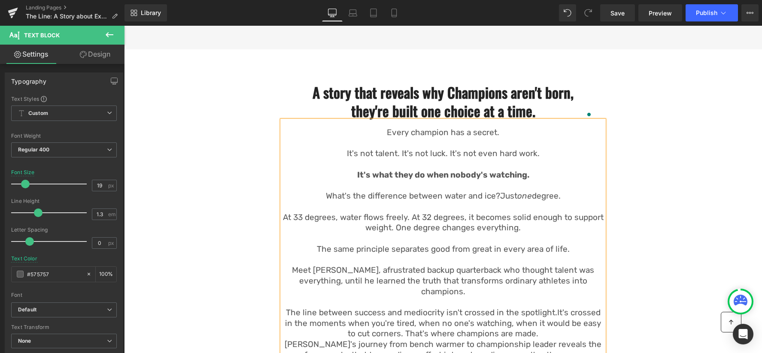
click at [395, 313] on span "It's crossed in the moments when you're tired, when no one's watching, when it …" at bounding box center [443, 323] width 316 height 31
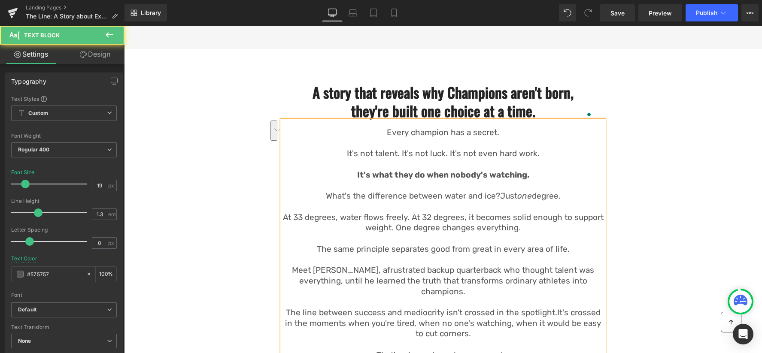
drag, startPoint x: 398, startPoint y: 298, endPoint x: 381, endPoint y: 313, distance: 22.5
click at [397, 308] on span "It's crossed in the moments when you're tired, when no one's watching, when it …" at bounding box center [443, 323] width 316 height 31
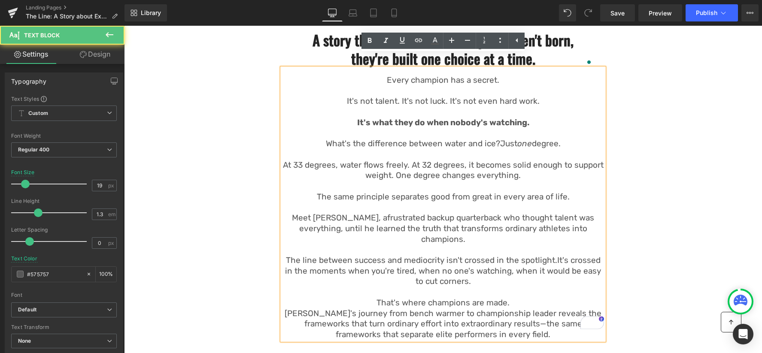
scroll to position [501, 0]
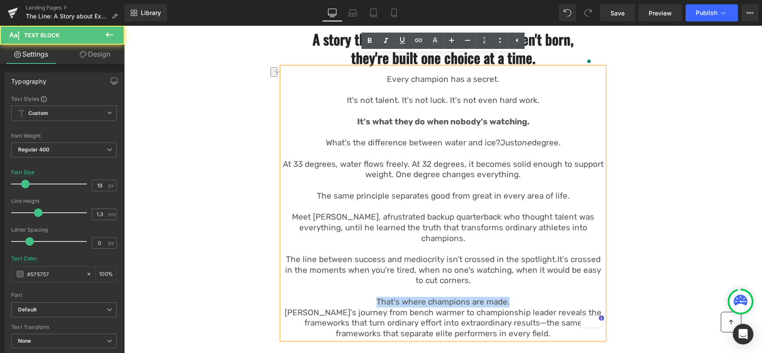
drag, startPoint x: 378, startPoint y: 278, endPoint x: 559, endPoint y: 281, distance: 181.2
click at [559, 297] on p "That's where champions are made." at bounding box center [443, 302] width 322 height 11
click at [439, 308] on p "[PERSON_NAME]'s journey from bench warmer to championship leader reveals the fr…" at bounding box center [443, 324] width 322 height 32
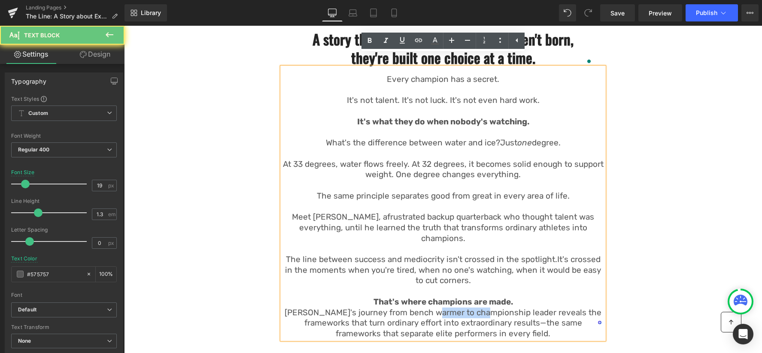
click at [439, 308] on p "[PERSON_NAME]'s journey from bench warmer to championship leader reveals the fr…" at bounding box center [443, 324] width 322 height 32
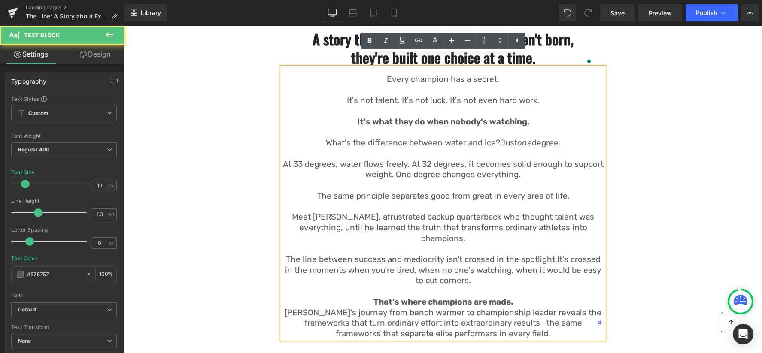
click at [553, 297] on p "That's where champions are made." at bounding box center [443, 302] width 322 height 11
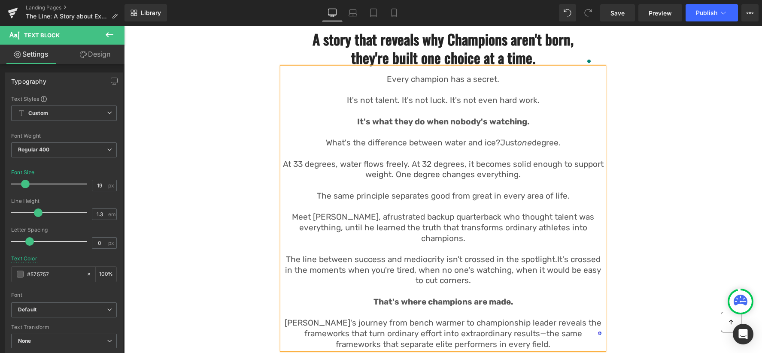
click at [450, 318] on p "[PERSON_NAME]'s journey from bench warmer to championship leader reveals the fr…" at bounding box center [443, 334] width 322 height 32
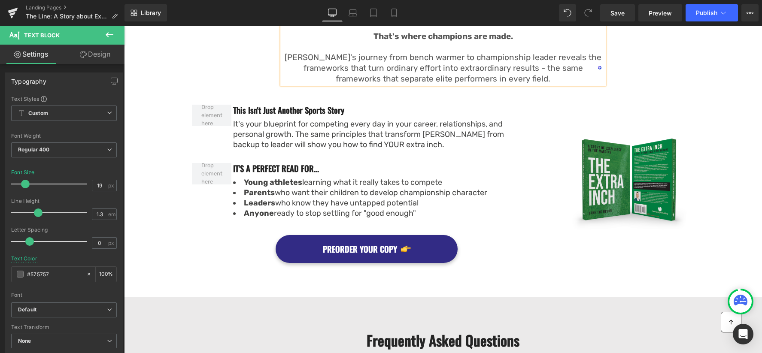
scroll to position [767, 0]
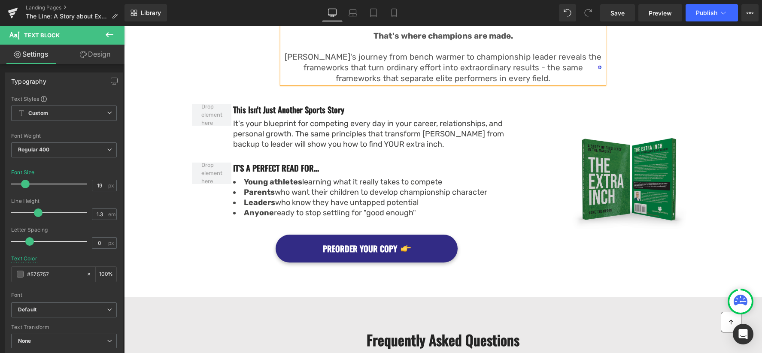
click at [619, 135] on img at bounding box center [614, 183] width 159 height 97
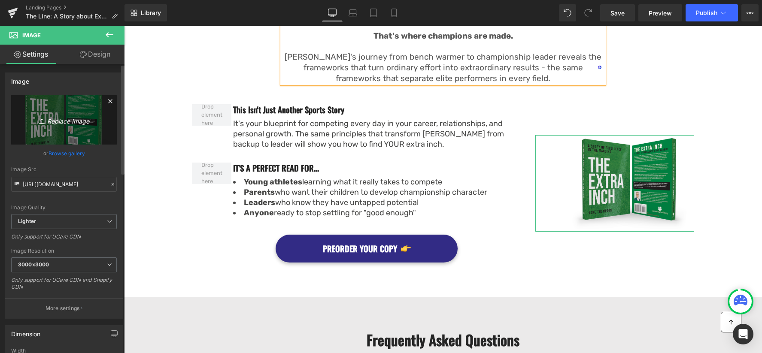
click at [52, 126] on link "Replace Image" at bounding box center [64, 119] width 106 height 49
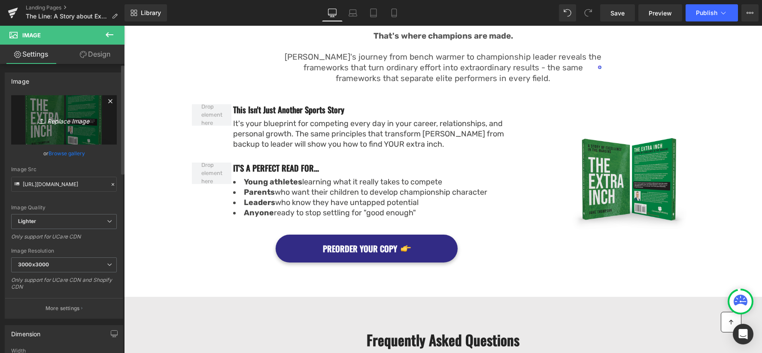
type input "C:\fakepath\The Line_Full FB copy.png"
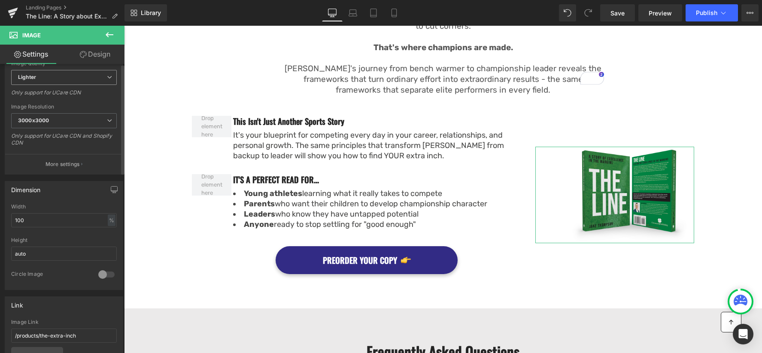
scroll to position [0, 0]
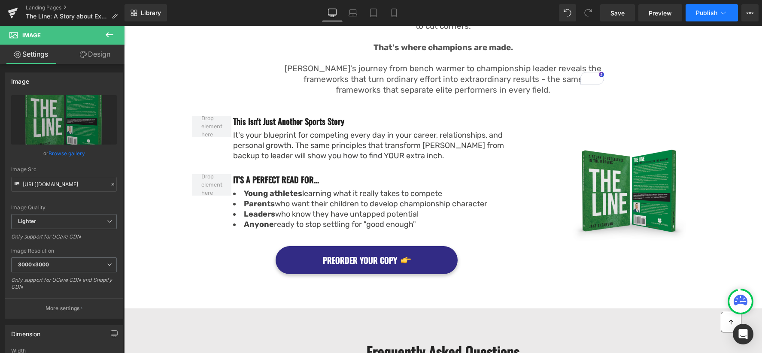
click at [701, 18] on button "Publish" at bounding box center [712, 12] width 52 height 17
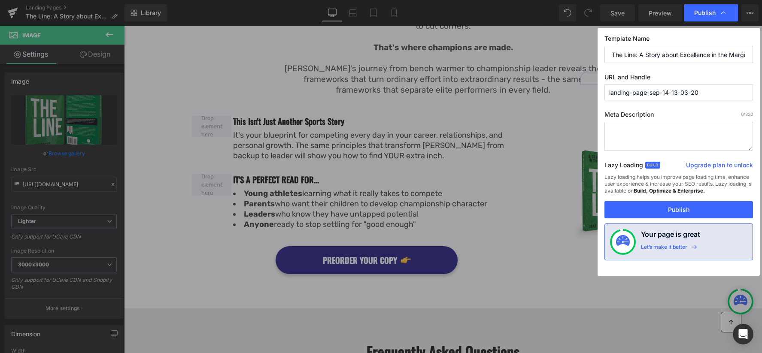
click at [646, 88] on input "landing-page-sep-14-13-03-20" at bounding box center [678, 93] width 149 height 16
type input "the-line-preorder"
click at [622, 139] on textarea at bounding box center [678, 136] width 149 height 29
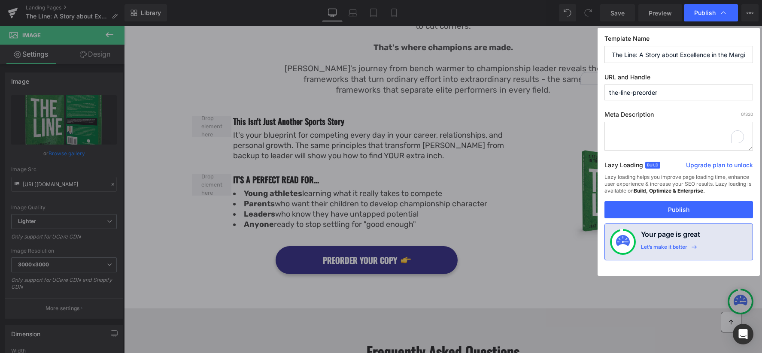
paste textarea "It's your playbook for competing every day in your career, relationships, and p…"
click at [620, 131] on textarea "It's your playbook for competing every day in your career, relationships, and p…" at bounding box center [678, 136] width 149 height 29
click at [705, 127] on textarea "The Line is your playbook for competing every day in your career, relationships…" at bounding box center [678, 136] width 149 height 29
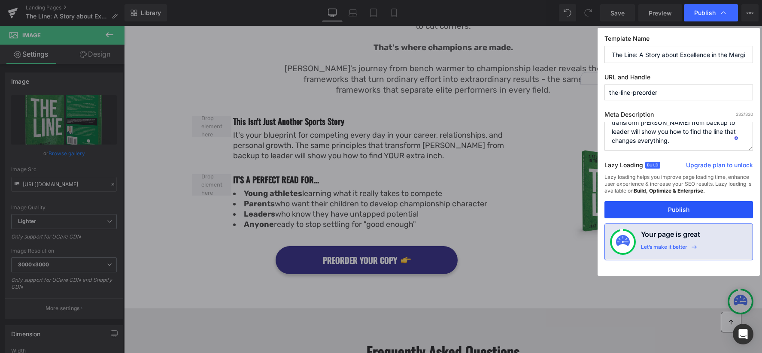
type textarea "The Line is your playbook for competing every day in your career, relationships…"
click at [703, 210] on button "Publish" at bounding box center [678, 209] width 149 height 17
